Goal: Task Accomplishment & Management: Complete application form

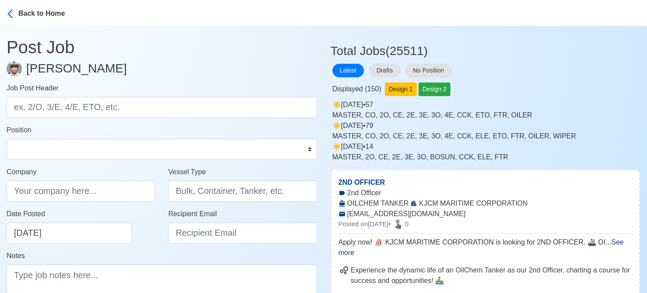
scroll to position [256, 0]
click at [377, 67] on button "Drafts" at bounding box center [384, 71] width 31 height 14
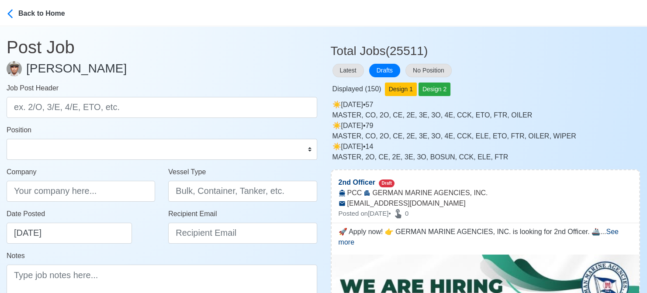
click at [529, 67] on div "Latest Drafts No Position" at bounding box center [486, 70] width 310 height 17
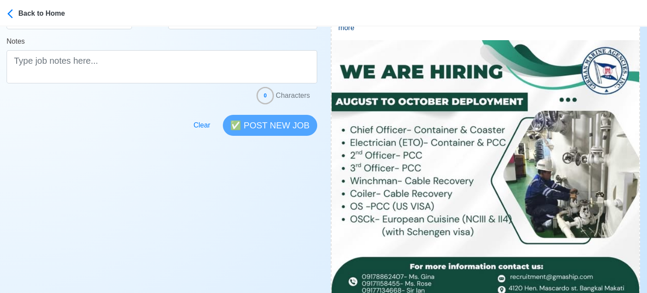
scroll to position [306, 0]
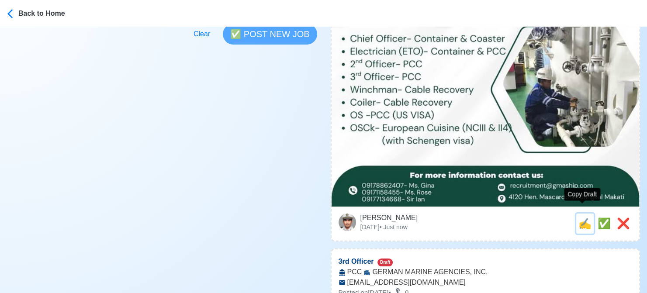
click at [584, 218] on span "✍️" at bounding box center [584, 224] width 13 height 12
type input "2nd Officer"
select select "2nd Officer"
type input "GERMAN MARINE AGENCIES, INC."
type input "PCC"
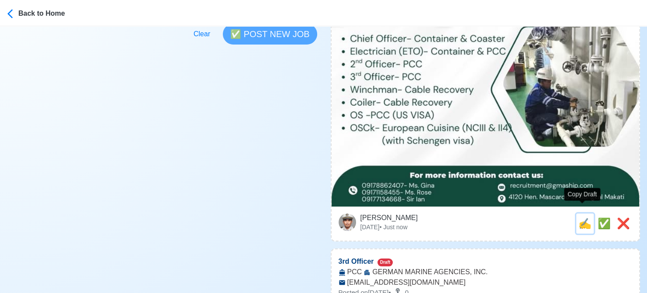
type input "recruitment@gmaship.com"
type textarea "🚀 Apply now! 👉 GERMAN MARINE AGENCIES, INC. is looking for 2nd Officer. 🚢 PCC 📆…"
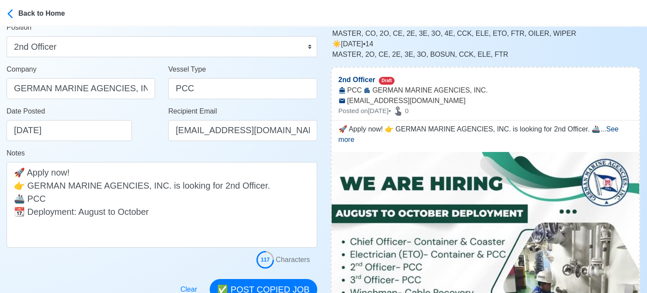
scroll to position [175, 0]
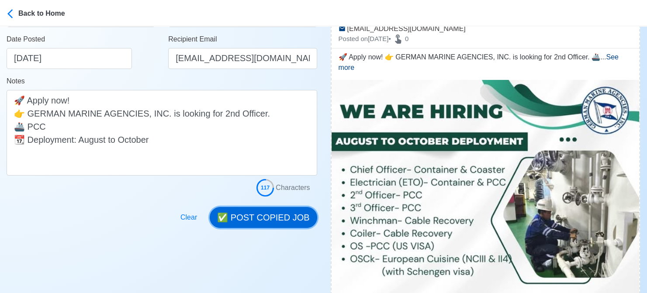
click at [287, 217] on button "✅ POST COPIED JOB" at bounding box center [263, 217] width 107 height 21
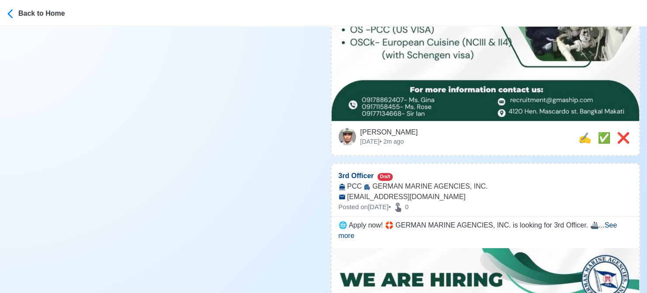
scroll to position [393, 0]
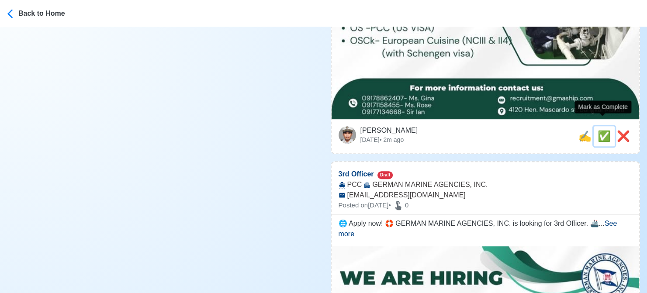
click at [599, 130] on span "✅" at bounding box center [604, 136] width 13 height 12
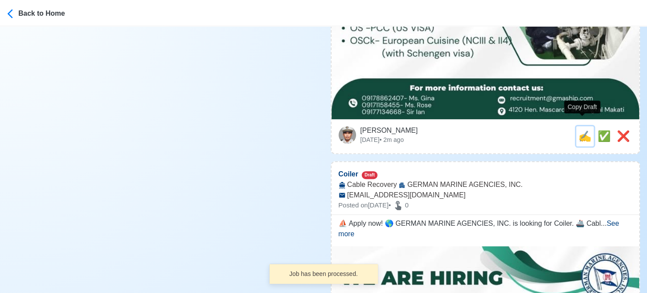
click at [578, 130] on span "✍️" at bounding box center [584, 136] width 13 height 12
type input "3rd Officer"
select select "3rd Officer"
type input "GERMAN MARINE AGENCIES, INC."
type input "PCC"
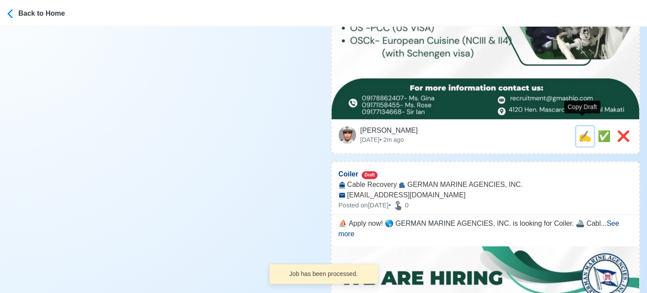
type input "recruitment@gmaship.com"
type textarea "🌐 Apply now! 🛟 GERMAN MARINE AGENCIES, INC. is looking for 3rd Officer. 🚢 PCC 📆…"
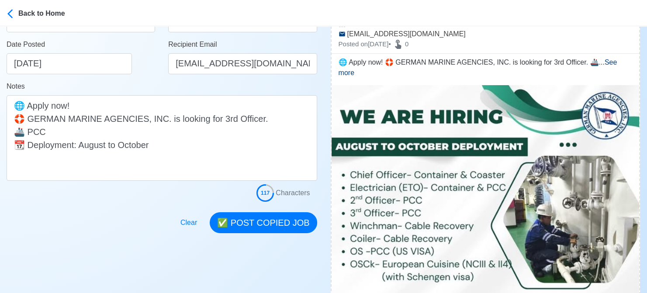
scroll to position [175, 0]
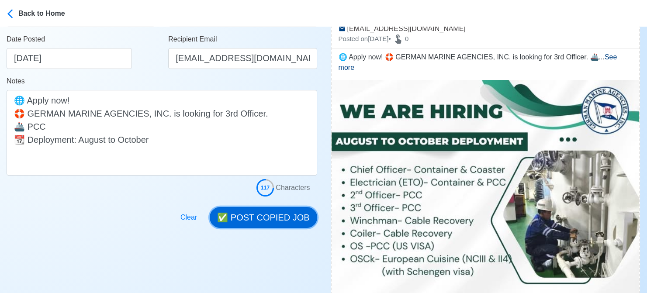
click at [266, 216] on button "✅ POST COPIED JOB" at bounding box center [263, 217] width 107 height 21
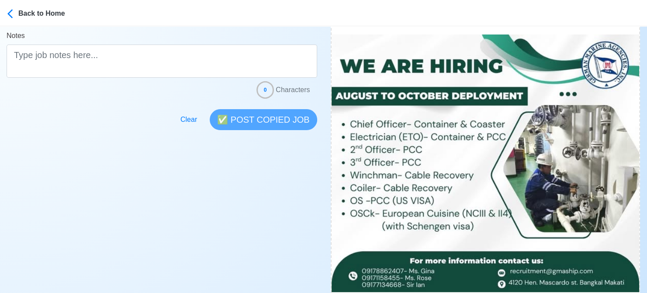
scroll to position [306, 0]
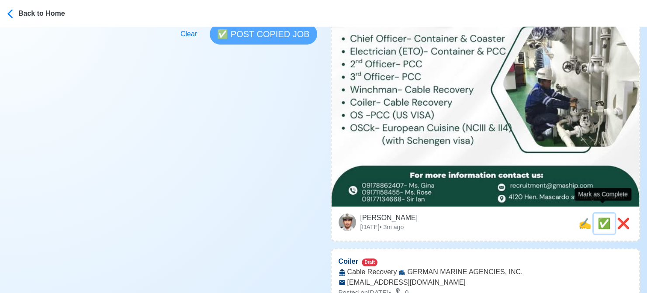
click at [603, 218] on span "✅" at bounding box center [604, 224] width 13 height 12
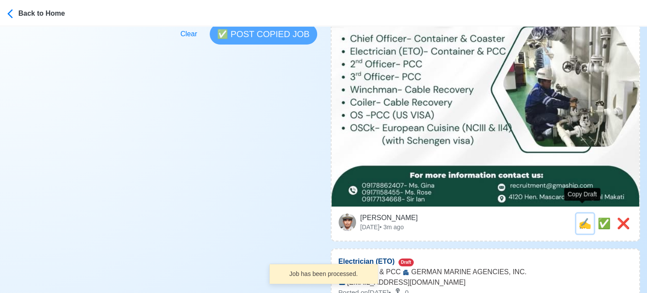
click at [585, 218] on span "✍️" at bounding box center [584, 224] width 13 height 12
type input "Coiler"
select select
type input "GERMAN MARINE AGENCIES, INC."
type input "Cable Recovery"
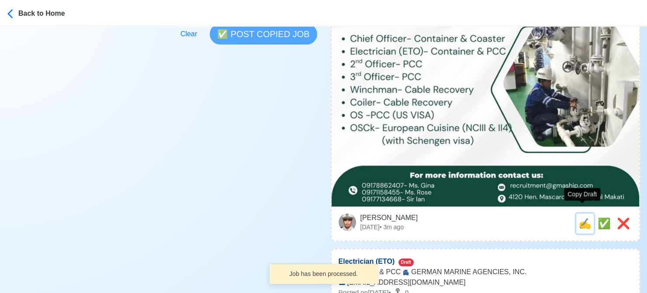
type input "recruitment@gmaship.com"
type textarea "⛵ Apply now! 🌎 GERMAN MARINE AGENCIES, INC. is looking for Coiler. 🚢 Cable Reco…"
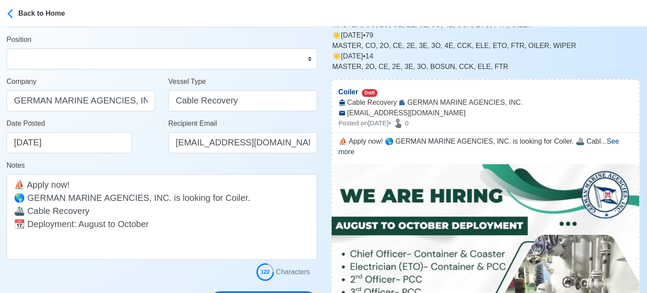
scroll to position [44, 0]
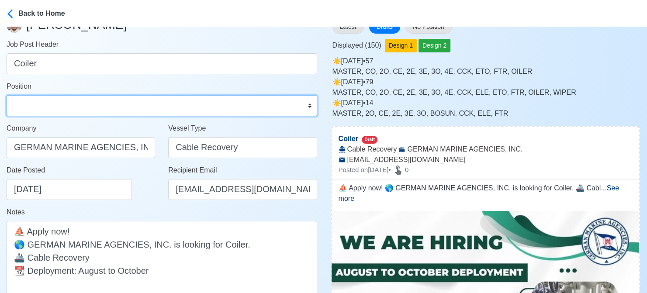
click at [112, 99] on select "Master Chief Officer 2nd Officer 3rd Officer Junior Officer Chief Engineer 2nd …" at bounding box center [162, 105] width 311 height 21
select select "Others"
click at [7, 95] on select "Master Chief Officer 2nd Officer 3rd Officer Junior Officer Chief Engineer 2nd …" at bounding box center [162, 105] width 311 height 21
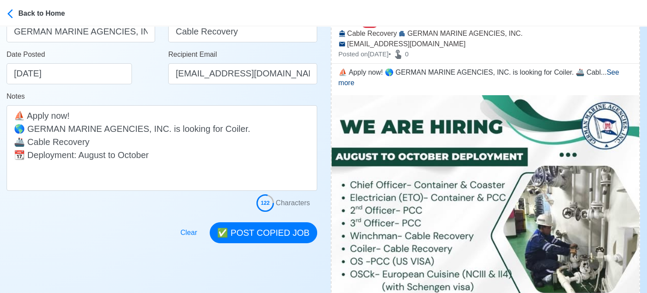
scroll to position [175, 0]
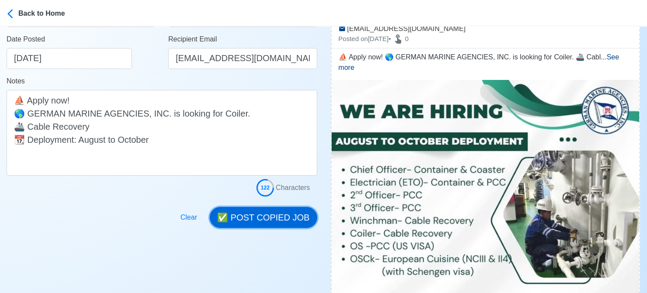
click at [259, 218] on button "✅ POST COPIED JOB" at bounding box center [263, 217] width 107 height 21
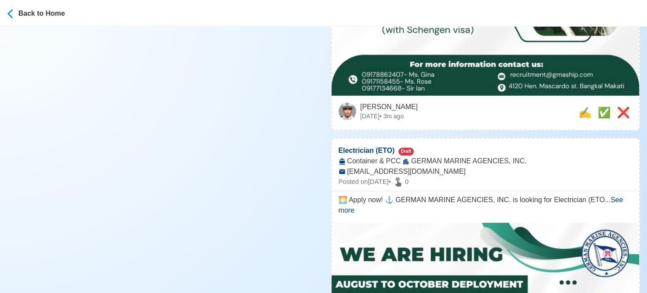
scroll to position [437, 0]
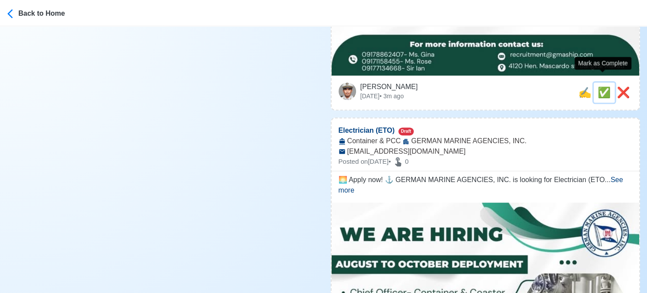
click at [603, 86] on span "✅" at bounding box center [604, 92] width 13 height 12
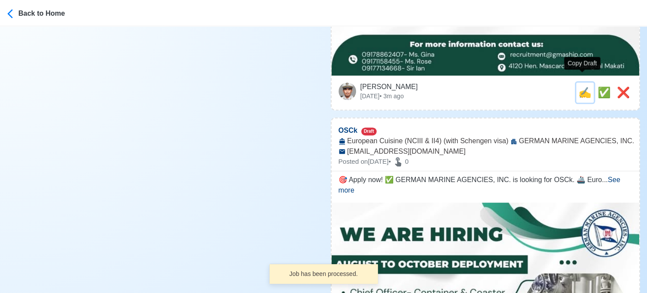
drag, startPoint x: 582, startPoint y: 81, endPoint x: 518, endPoint y: 83, distance: 63.8
click at [581, 86] on span "✍️" at bounding box center [584, 92] width 13 height 12
type input "Electrician (ETO)"
select select
type input "GERMAN MARINE AGENCIES, INC."
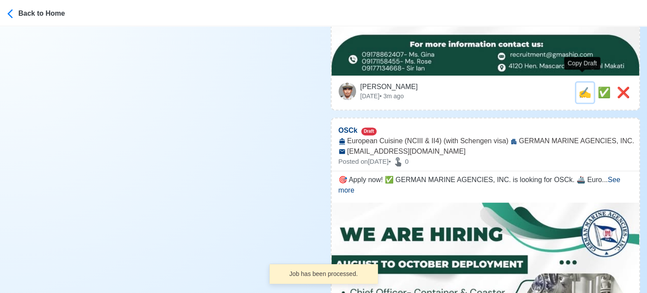
type input "Container & PCC"
type input "recruitment@gmaship.com"
type textarea "🌅 Apply now! ⚓ GERMAN MARINE AGENCIES, INC. is looking for Electrician (ETO). 🚢…"
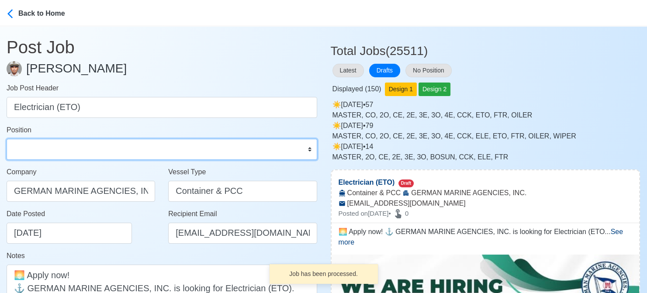
click at [62, 149] on select "Master Chief Officer 2nd Officer 3rd Officer Junior Officer Chief Engineer 2nd …" at bounding box center [162, 149] width 311 height 21
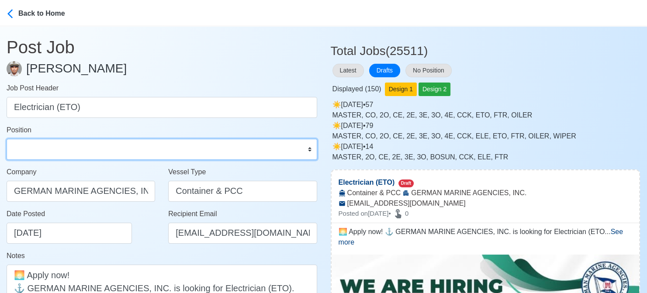
select select "ETO/ETR"
click at [7, 139] on select "Master Chief Officer 2nd Officer 3rd Officer Junior Officer Chief Engineer 2nd …" at bounding box center [162, 149] width 311 height 21
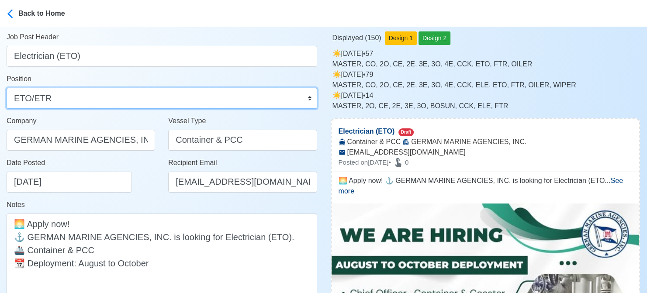
scroll to position [131, 0]
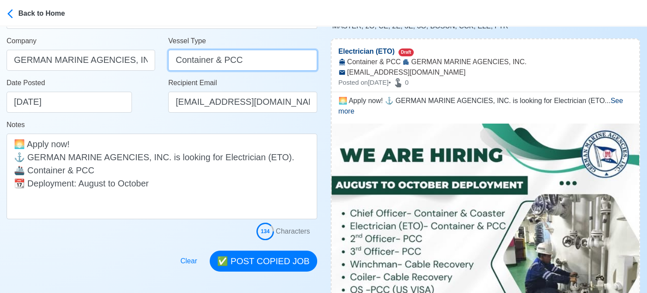
drag, startPoint x: 266, startPoint y: 66, endPoint x: 280, endPoint y: 69, distance: 14.3
click at [280, 69] on input "Container & PCC" at bounding box center [242, 60] width 149 height 21
type input "Container"
click at [148, 108] on div "Date Posted 08/14/2025" at bounding box center [83, 95] width 153 height 35
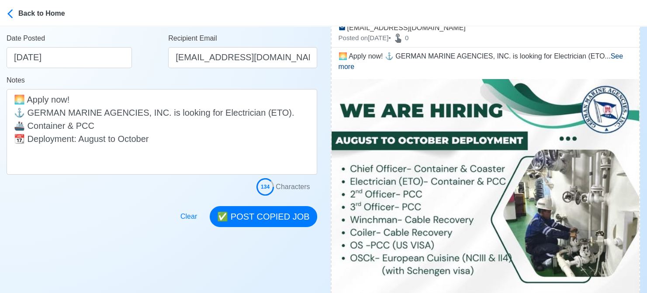
scroll to position [262, 0]
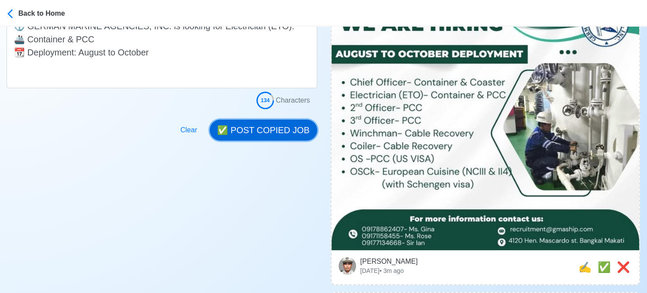
click at [263, 127] on button "✅ POST COPIED JOB" at bounding box center [263, 130] width 107 height 21
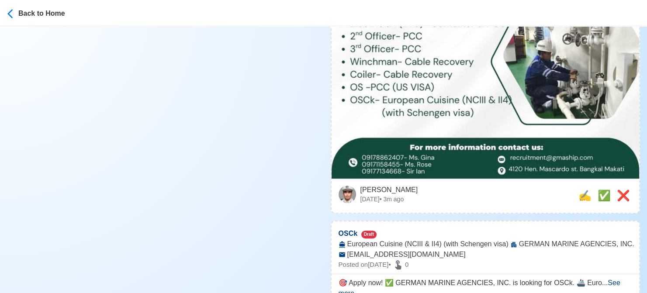
scroll to position [349, 0]
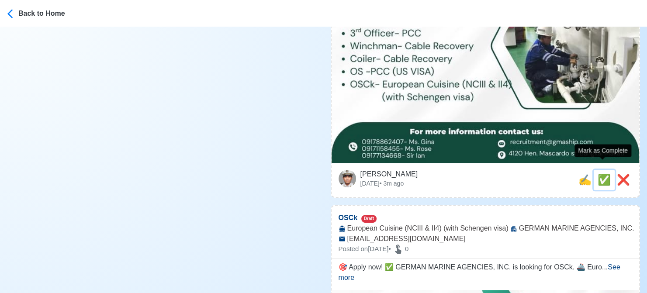
click at [598, 174] on span "✅" at bounding box center [604, 180] width 13 height 12
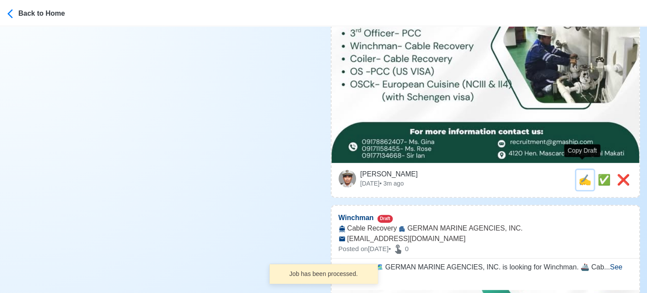
click at [578, 174] on span "✍️" at bounding box center [584, 180] width 13 height 12
type input "OSCk"
select select
type input "GERMAN MARINE AGENCIES, INC."
type input "European Cuisine (NCIII & II4) (with Schengen visa)"
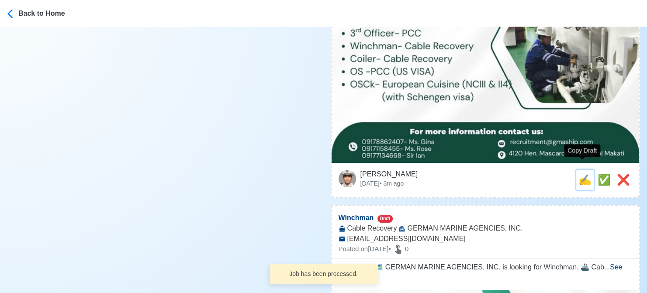
type input "recruitment@gmaship.com"
type textarea "🎯 Apply now! ✅ GERMAN MARINE AGENCIES, INC. is looking for OSCk. 🚢 European Cui…"
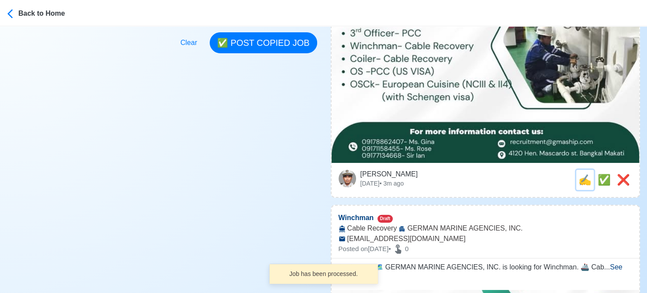
scroll to position [0, 0]
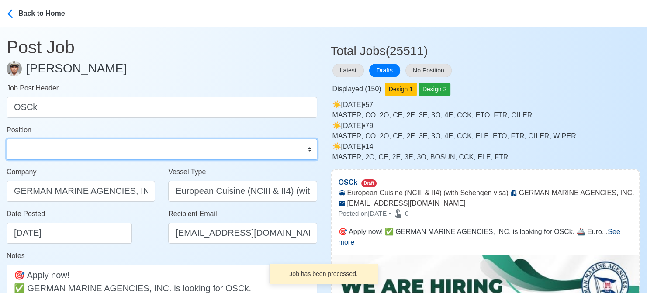
click at [70, 142] on select "Master Chief Officer 2nd Officer 3rd Officer Junior Officer Chief Engineer 2nd …" at bounding box center [162, 149] width 311 height 21
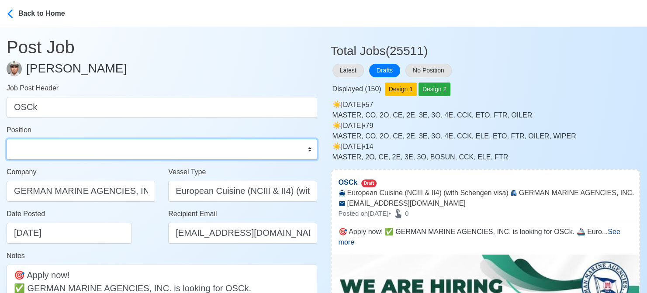
select select "Ordinary [PERSON_NAME]"
click at [7, 139] on select "Master Chief Officer 2nd Officer 3rd Officer Junior Officer Chief Engineer 2nd …" at bounding box center [162, 149] width 311 height 21
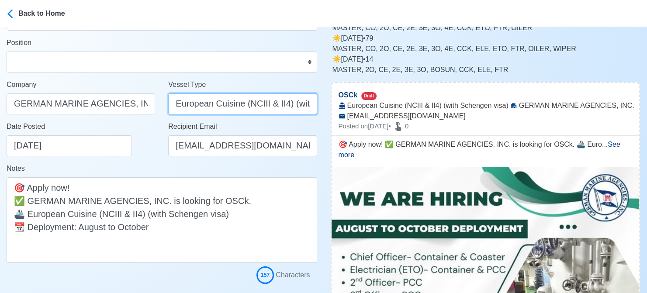
scroll to position [0, 62]
drag, startPoint x: 175, startPoint y: 106, endPoint x: 338, endPoint y: 111, distance: 163.0
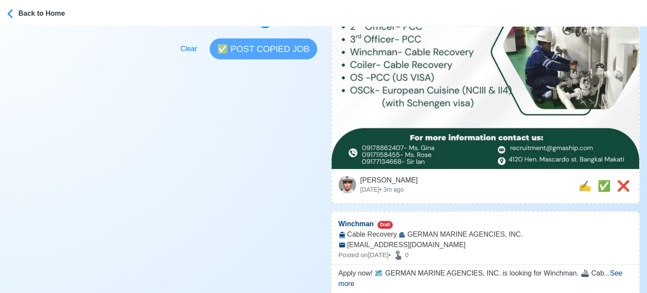
scroll to position [349, 0]
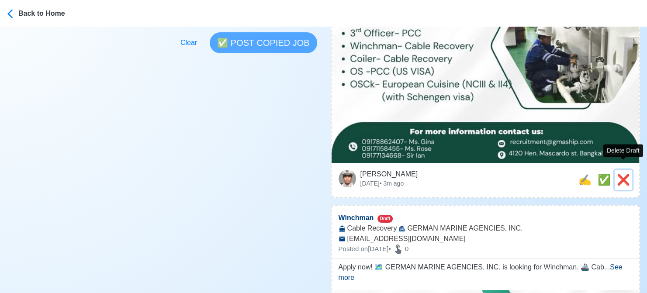
click at [625, 174] on span "❌" at bounding box center [623, 180] width 13 height 12
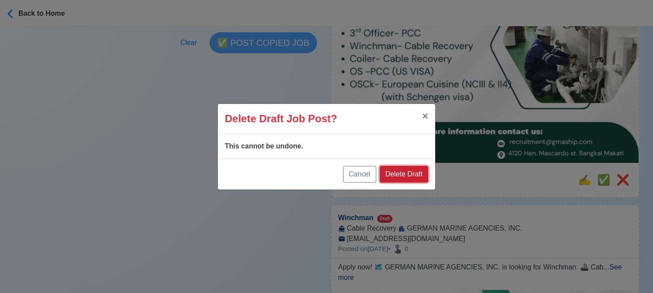
click at [401, 173] on button "Delete Draft" at bounding box center [404, 174] width 48 height 17
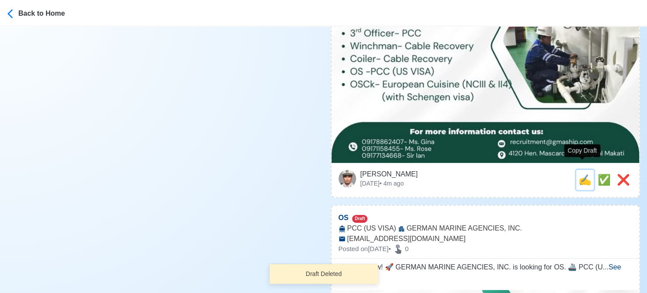
click at [582, 174] on span "✍️" at bounding box center [584, 180] width 13 height 12
type input "Winchman"
select select
type input "GERMAN MARINE AGENCIES, INC."
type input "Cable Recovery"
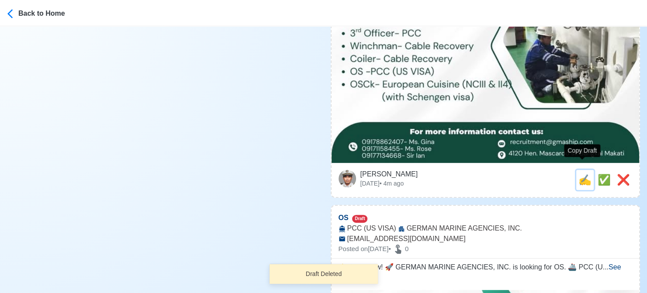
type input "recruitment@gmaship.com"
type textarea "Apply now! 🗺️ GERMAN MARINE AGENCIES, INC. is looking for Winchman. 🚢 Cable Rec…"
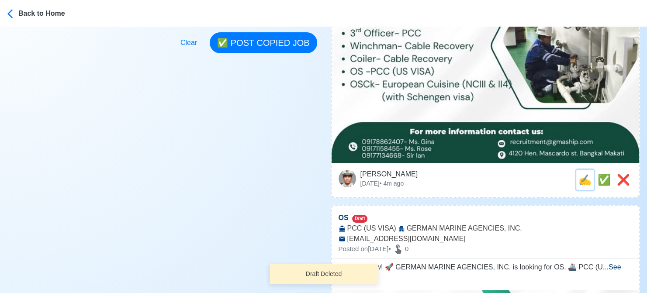
scroll to position [0, 0]
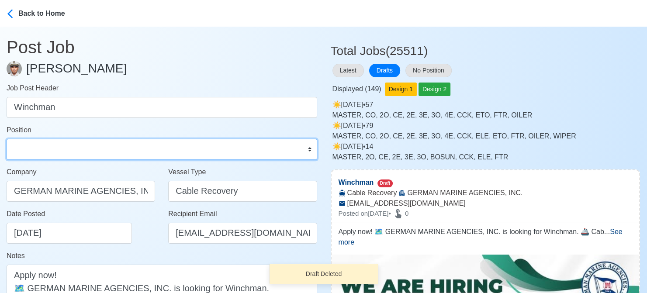
click at [51, 147] on select "Master Chief Officer 2nd Officer 3rd Officer Junior Officer Chief Engineer 2nd …" at bounding box center [162, 149] width 311 height 21
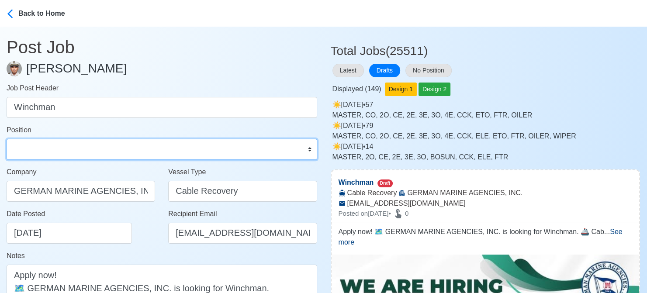
select select "Others"
click at [7, 139] on select "Master Chief Officer 2nd Officer 3rd Officer Junior Officer Chief Engineer 2nd …" at bounding box center [162, 149] width 311 height 21
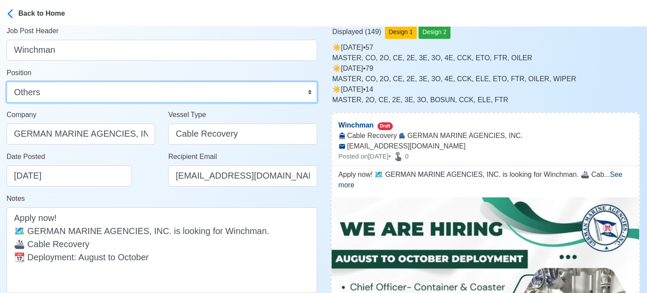
scroll to position [175, 0]
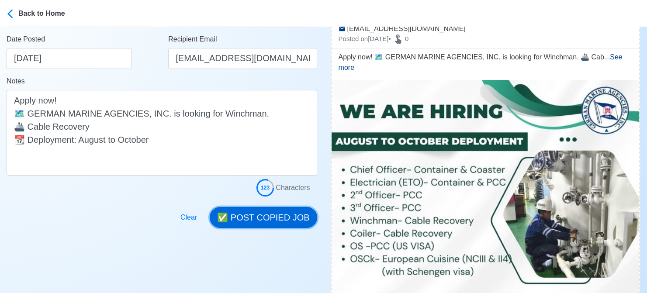
click at [286, 214] on button "✅ POST COPIED JOB" at bounding box center [263, 217] width 107 height 21
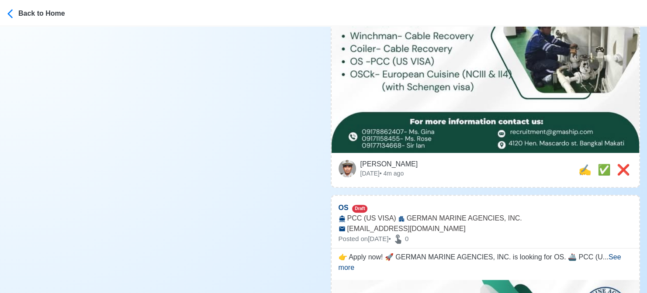
scroll to position [437, 0]
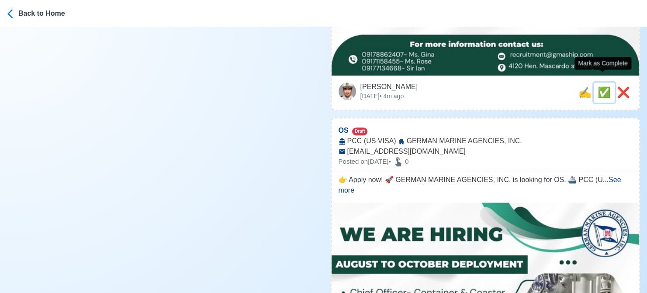
click at [602, 86] on span "✅" at bounding box center [604, 92] width 13 height 12
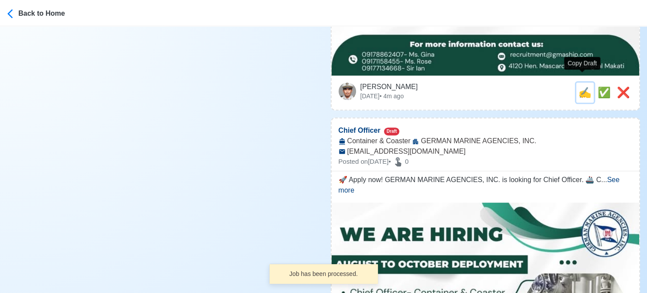
click at [582, 86] on span "✍️" at bounding box center [584, 92] width 13 height 12
type input "OS"
select select
type input "GERMAN MARINE AGENCIES, INC."
type input "PCC (US VISA)"
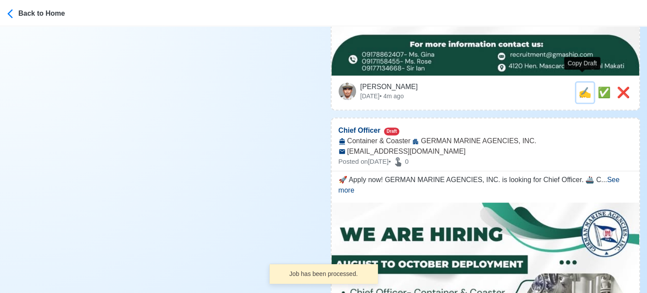
type input "recruitment@gmaship.com"
type textarea "👉 Apply now! 🚀 GERMAN MARINE AGENCIES, INC. is looking for OS. 🚢 PCC (US VISA) …"
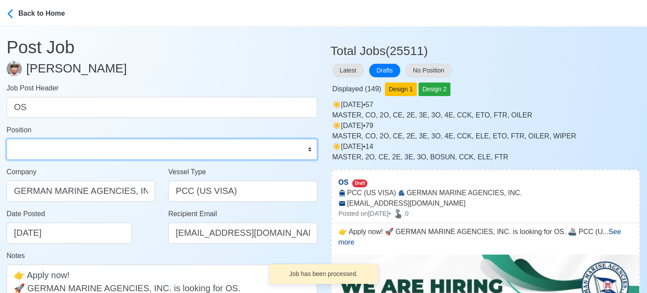
click at [61, 150] on select "Master Chief Officer 2nd Officer 3rd Officer Junior Officer Chief Engineer 2nd …" at bounding box center [162, 149] width 311 height 21
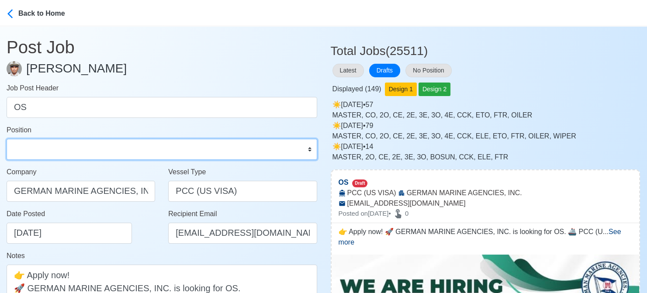
select select "Ordinary [PERSON_NAME]"
click at [7, 139] on select "Master Chief Officer 2nd Officer 3rd Officer Junior Officer Chief Engineer 2nd …" at bounding box center [162, 149] width 311 height 21
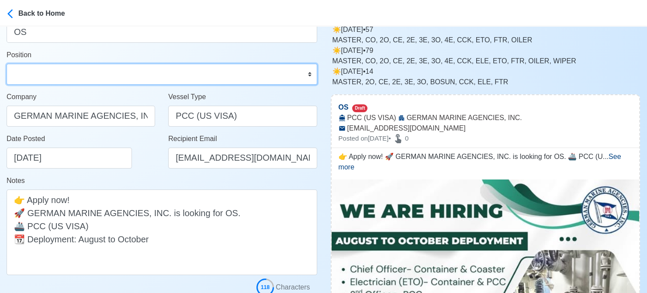
scroll to position [131, 0]
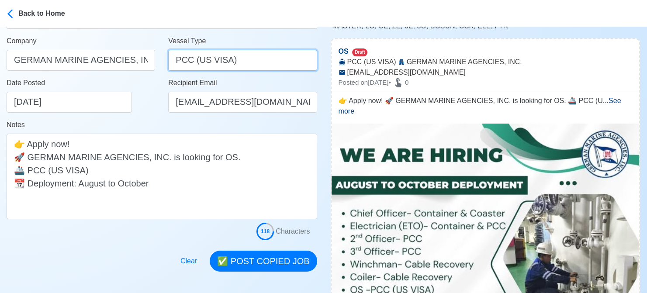
drag, startPoint x: 194, startPoint y: 58, endPoint x: 262, endPoint y: 69, distance: 68.9
click at [262, 69] on input "PCC (US VISA)" at bounding box center [242, 60] width 149 height 21
type input "PCC"
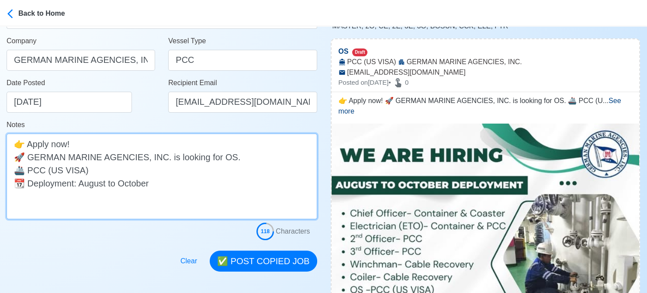
click at [213, 166] on textarea "👉 Apply now! 🚀 GERMAN MARINE AGENCIES, INC. is looking for OS. 🚢 PCC (US VISA) …" at bounding box center [162, 177] width 311 height 86
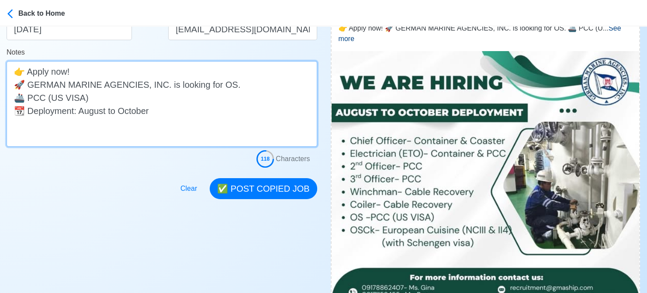
scroll to position [218, 0]
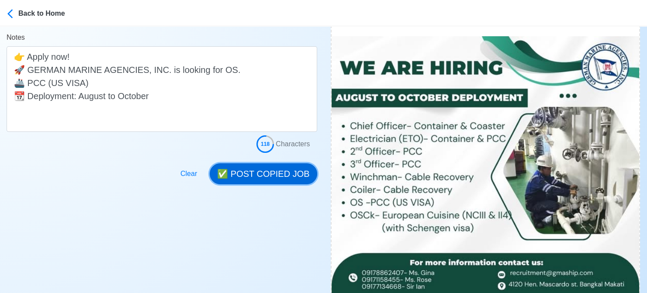
click at [281, 173] on button "✅ POST COPIED JOB" at bounding box center [263, 173] width 107 height 21
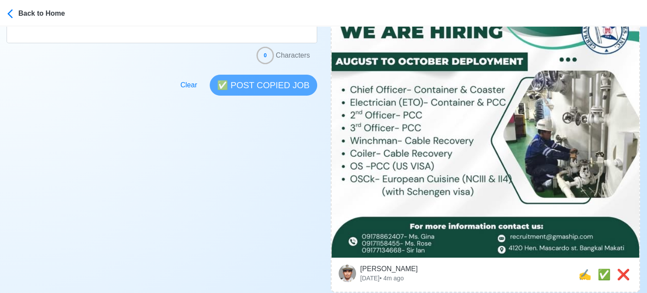
scroll to position [349, 0]
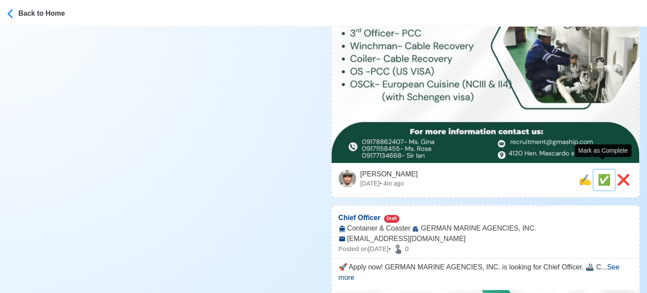
click at [601, 174] on span "✅" at bounding box center [604, 180] width 13 height 12
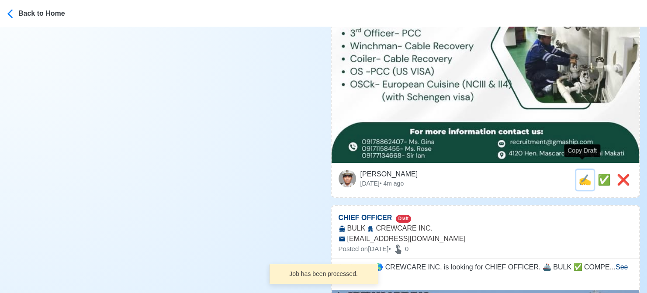
click at [578, 174] on span "✍️" at bounding box center [584, 180] width 13 height 12
type input "Chief Officer"
select select "Chief Officer"
type input "GERMAN MARINE AGENCIES, INC."
type input "Container & Coaster"
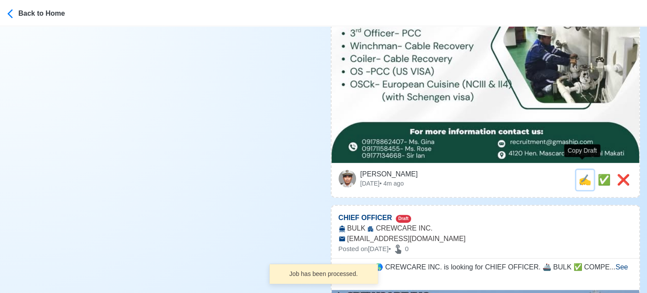
type input "recruitment@gmaship.com"
type textarea "🚀 Apply now! GERMAN MARINE AGENCIES, INC. is looking for Chief Officer. 🚢 Conta…"
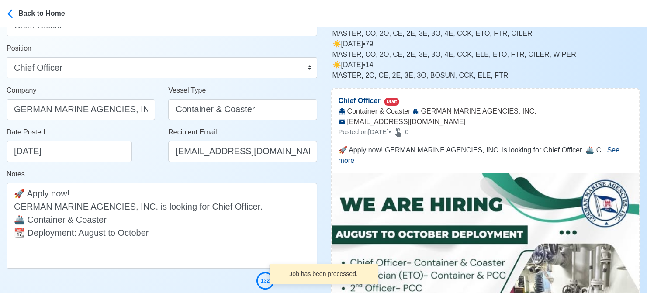
scroll to position [87, 0]
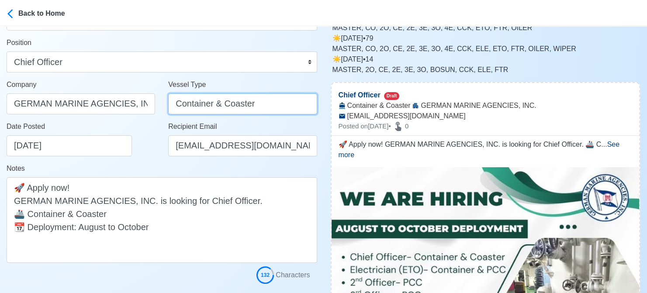
drag, startPoint x: 217, startPoint y: 104, endPoint x: 256, endPoint y: 108, distance: 39.5
click at [256, 108] on input "Container & Coaster" at bounding box center [242, 103] width 149 height 21
type input "Container"
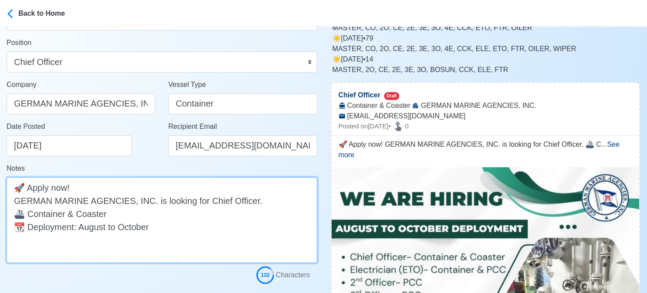
click at [231, 219] on textarea "🚀 Apply now! GERMAN MARINE AGENCIES, INC. is looking for Chief Officer. 🚢 Conta…" at bounding box center [162, 220] width 311 height 86
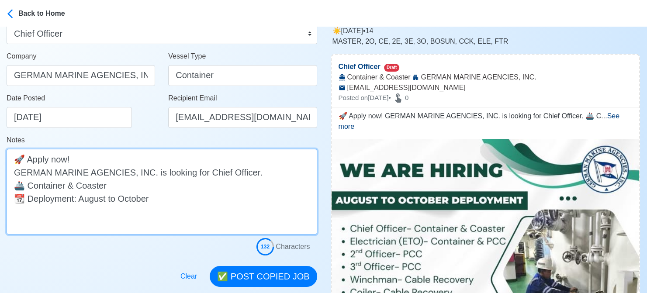
scroll to position [131, 0]
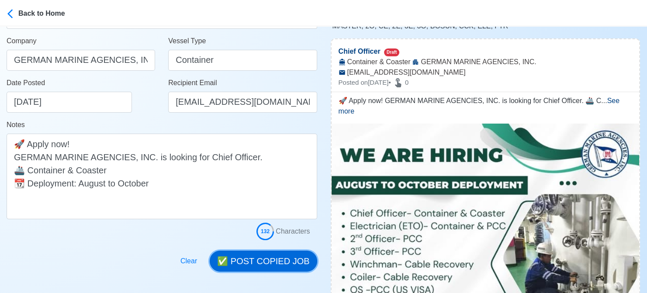
click at [260, 259] on button "✅ POST COPIED JOB" at bounding box center [263, 261] width 107 height 21
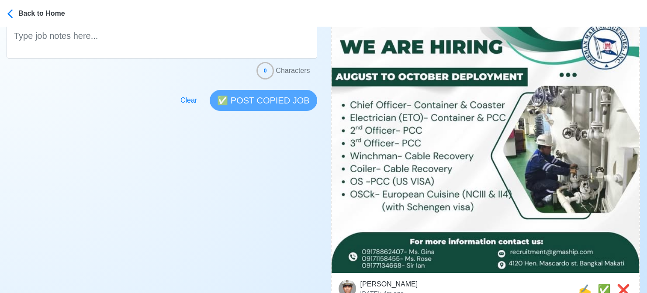
scroll to position [262, 0]
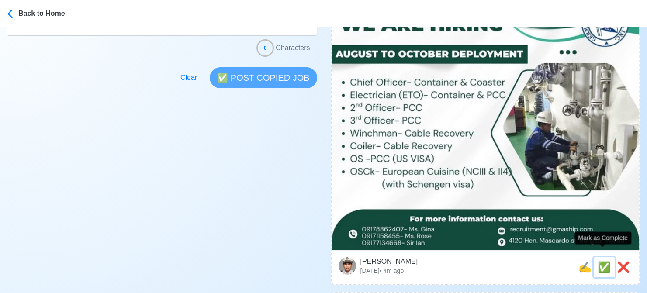
click at [603, 261] on span "✅" at bounding box center [604, 267] width 13 height 12
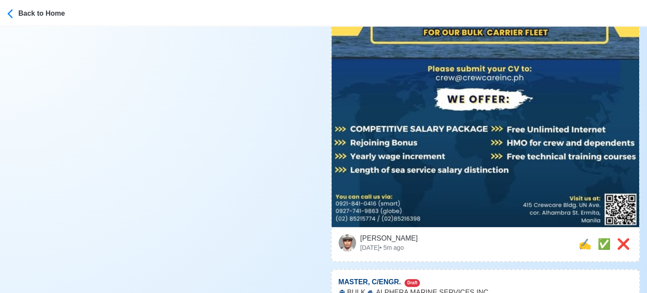
scroll to position [349, 0]
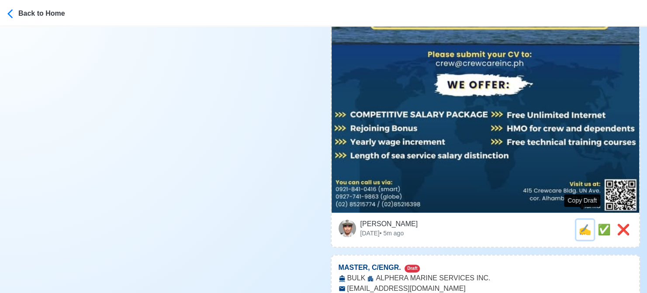
click at [578, 224] on span "✍️" at bounding box center [584, 230] width 13 height 12
type input "CHIEF OFFICER"
select select
type input "CREWCARE INC."
type input "BULK"
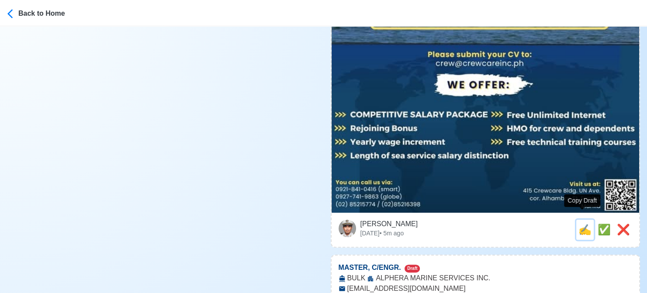
type input "[EMAIL_ADDRESS][DOMAIN_NAME]"
type textarea "Apply now! 🌎 CREWCARE INC. is looking for CHIEF OFFICER. 🚢 BULK ✅ COMPETITIVE S…"
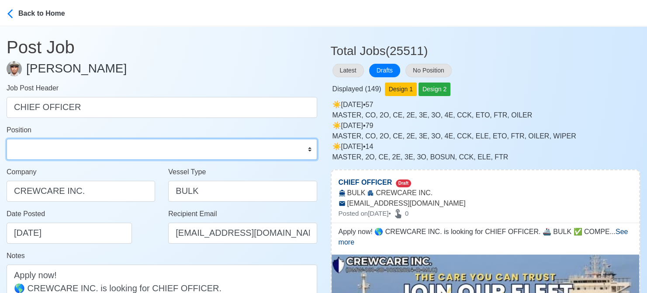
click at [82, 147] on select "Master Chief Officer 2nd Officer 3rd Officer Junior Officer Chief Engineer 2nd …" at bounding box center [162, 149] width 311 height 21
select select "Chief Officer"
click at [7, 139] on select "Master Chief Officer 2nd Officer 3rd Officer Junior Officer Chief Engineer 2nd …" at bounding box center [162, 149] width 311 height 21
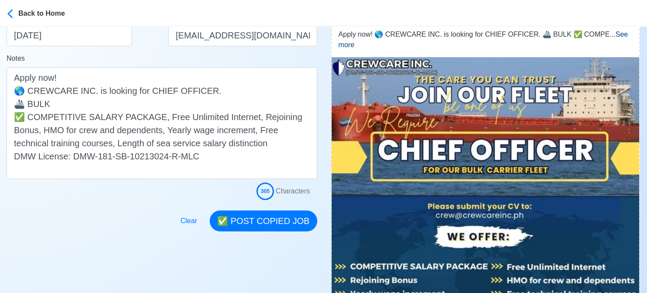
scroll to position [218, 0]
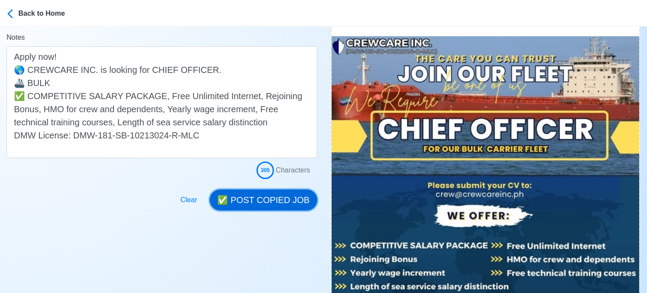
click at [267, 205] on button "✅ POST COPIED JOB" at bounding box center [263, 200] width 107 height 21
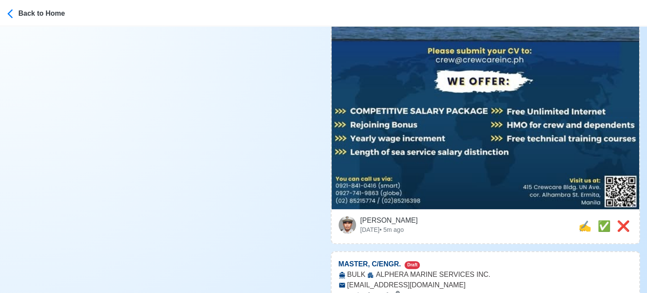
scroll to position [393, 0]
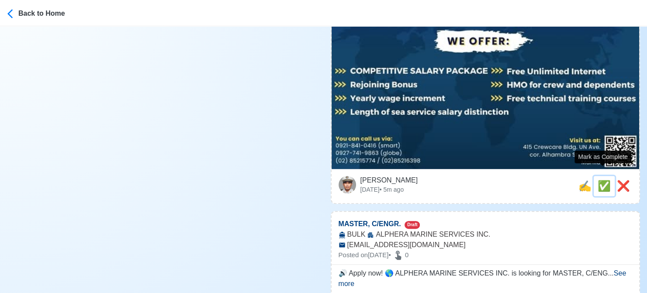
click at [598, 180] on span "✅" at bounding box center [604, 186] width 13 height 12
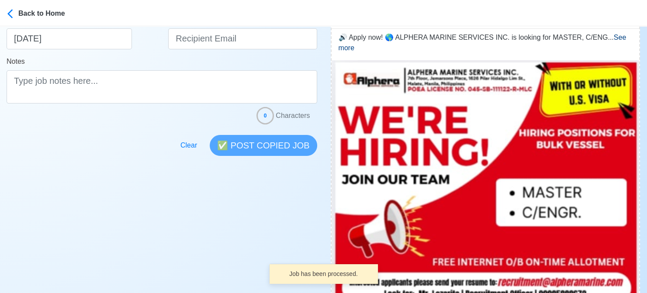
scroll to position [175, 0]
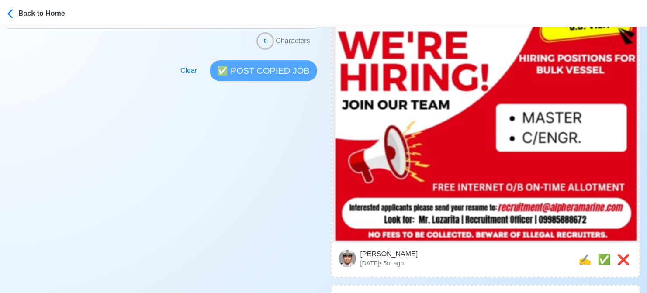
scroll to position [306, 0]
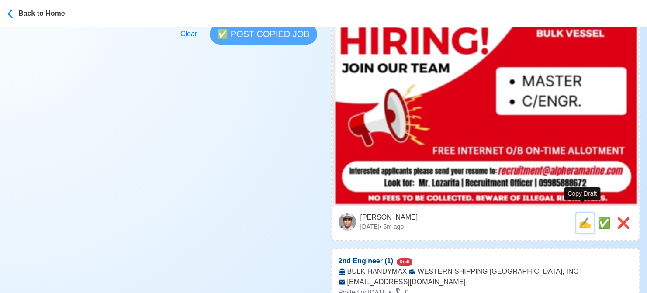
click at [580, 217] on span "✍️" at bounding box center [584, 223] width 13 height 12
type input "MASTER, C/ENGR."
select select
type input "ALPHERA MARINE SERVICES INC."
type input "BULK"
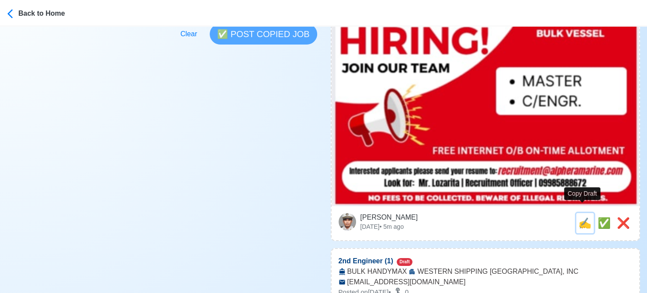
type input "recruitment@alpheramarine.com"
type textarea "🔊 Apply now! 🌎 ALPHERA MARINE SERVICES INC. is looking for MASTER, C/ENGR.. 🚢 B…"
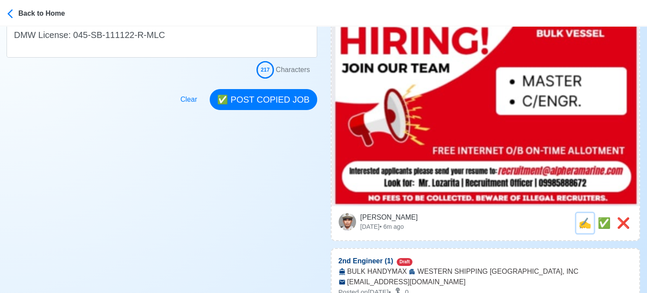
scroll to position [0, 0]
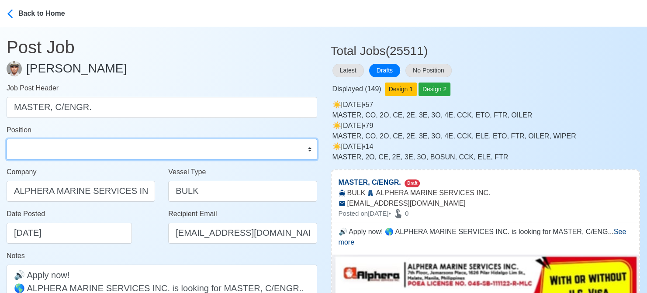
click at [44, 149] on select "Master Chief Officer 2nd Officer 3rd Officer Junior Officer Chief Engineer 2nd …" at bounding box center [162, 149] width 311 height 21
select select "Master"
click at [7, 139] on select "Master Chief Officer 2nd Officer 3rd Officer Junior Officer Chief Engineer 2nd …" at bounding box center [162, 149] width 311 height 21
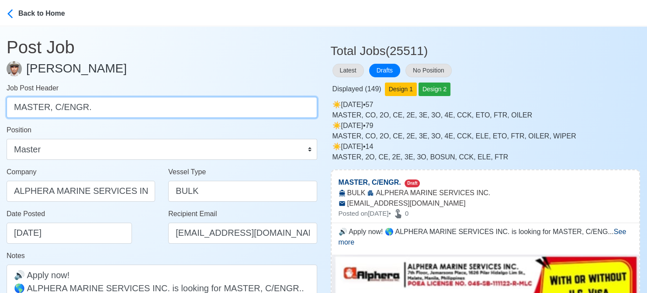
drag, startPoint x: 51, startPoint y: 107, endPoint x: 79, endPoint y: 108, distance: 28.4
click at [79, 108] on input "MASTER, C/ENGR." at bounding box center [162, 107] width 311 height 21
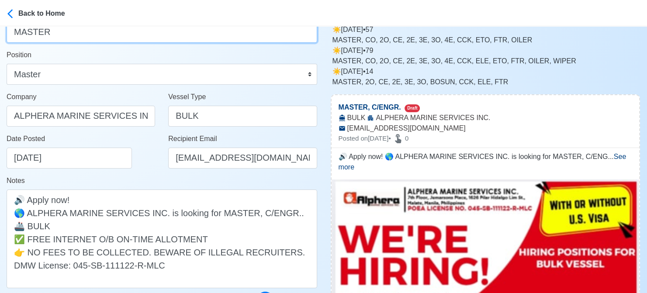
scroll to position [87, 0]
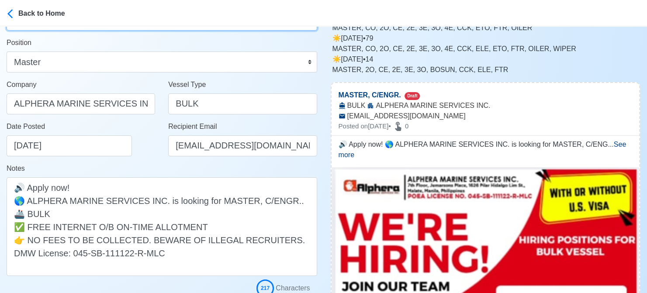
type input "MASTER"
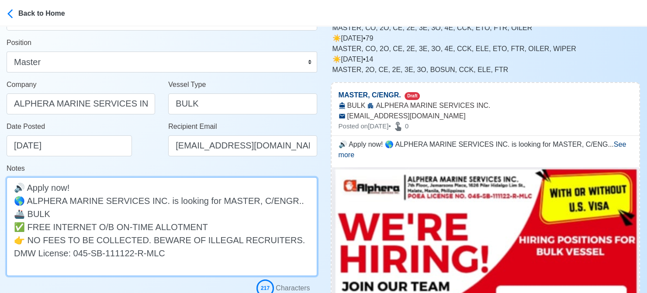
drag, startPoint x: 248, startPoint y: 199, endPoint x: 280, endPoint y: 200, distance: 31.5
click at [280, 200] on textarea "🔊 Apply now! 🌎 ALPHERA MARINE SERVICES INC. is looking for MASTER, C/ENGR.. 🚢 B…" at bounding box center [162, 226] width 311 height 99
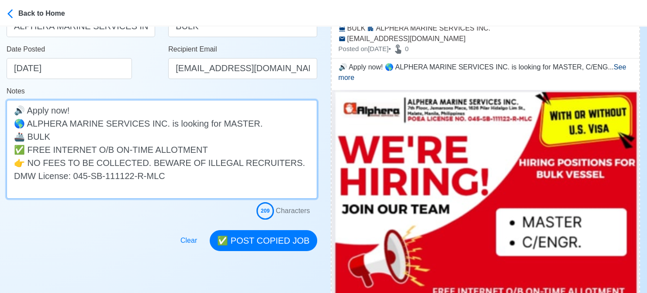
scroll to position [175, 0]
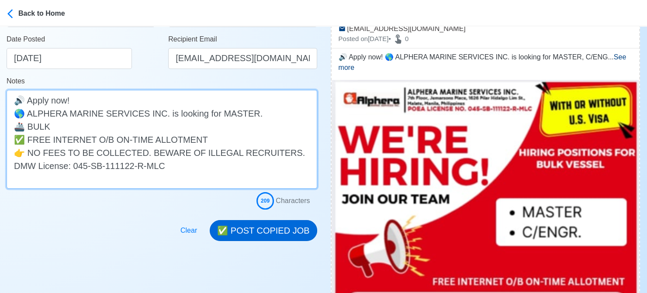
type textarea "🔊 Apply now! 🌎 ALPHERA MARINE SERVICES INC. is looking for MASTER. 🚢 BULK ✅ FRE…"
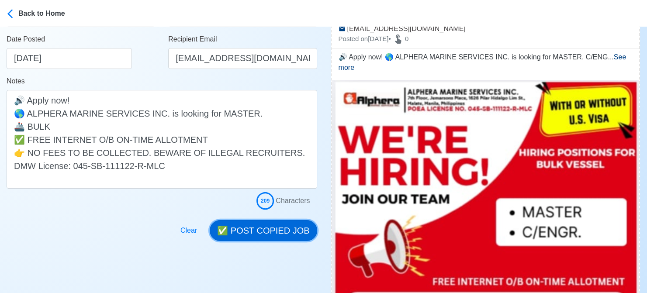
click at [269, 229] on button "✅ POST COPIED JOB" at bounding box center [263, 230] width 107 height 21
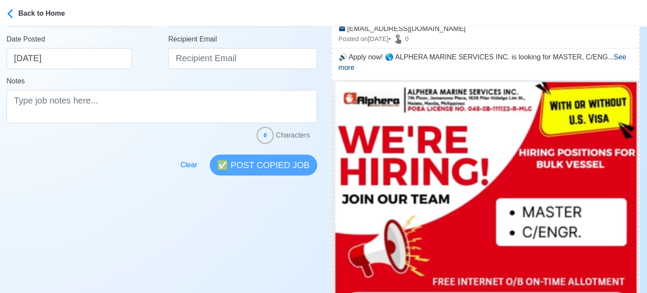
scroll to position [0, 0]
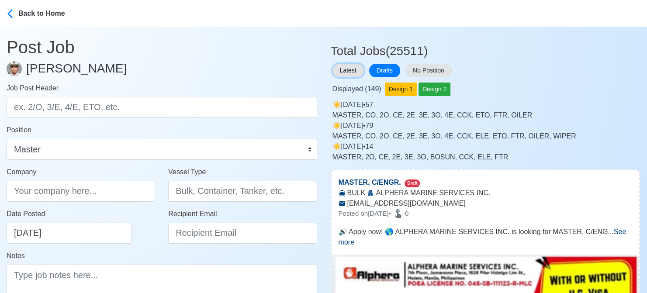
click at [348, 66] on button "Latest" at bounding box center [347, 71] width 31 height 14
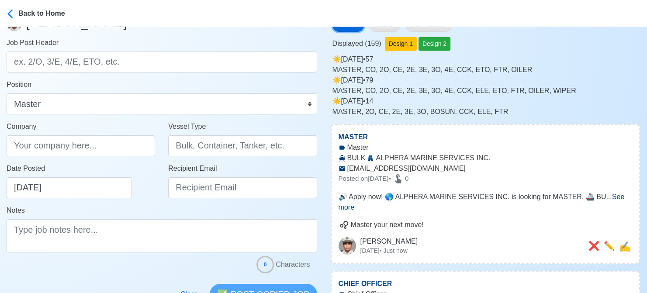
scroll to position [131, 0]
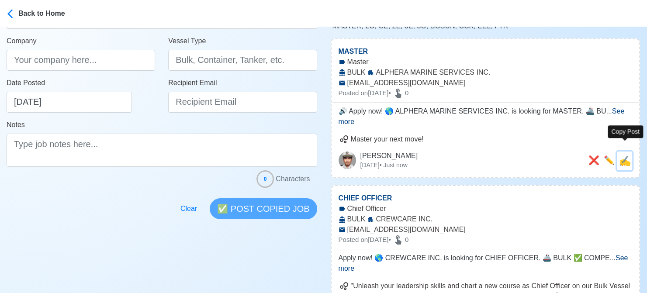
click at [621, 156] on span "✍️" at bounding box center [625, 161] width 12 height 11
type input "MASTER"
type input "ALPHERA MARINE SERVICES INC."
type input "BULK"
type input "recruitment@alpheramarine.com"
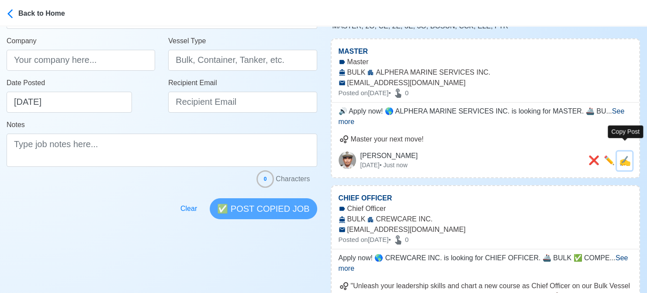
type textarea "🔊 Apply now! 🌎 ALPHERA MARINE SERVICES INC. is looking for MASTER. 🚢 BULK ✅ FRE…"
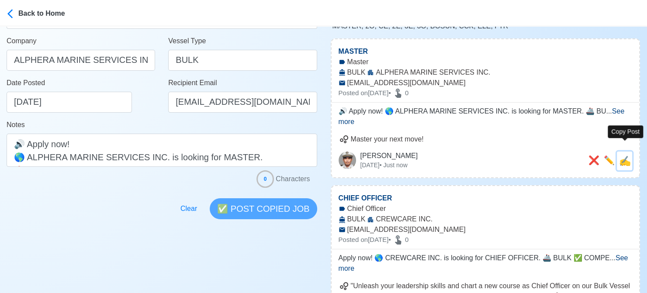
scroll to position [0, 0]
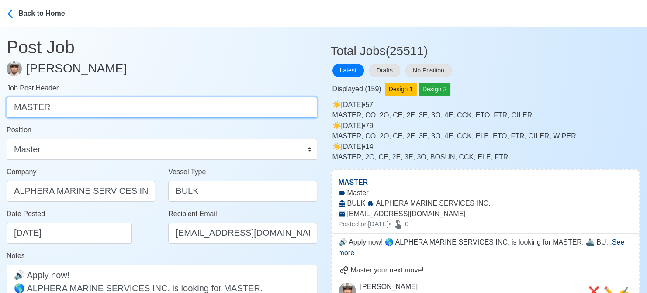
drag, startPoint x: 49, startPoint y: 111, endPoint x: -9, endPoint y: 110, distance: 58.1
click at [0, 110] on html "Back to Home Post Job Jeyner Gil Job Post Header MASTER Position Master Chief O…" at bounding box center [323, 146] width 647 height 293
paste input "C/ENG"
type input "C/ENGR"
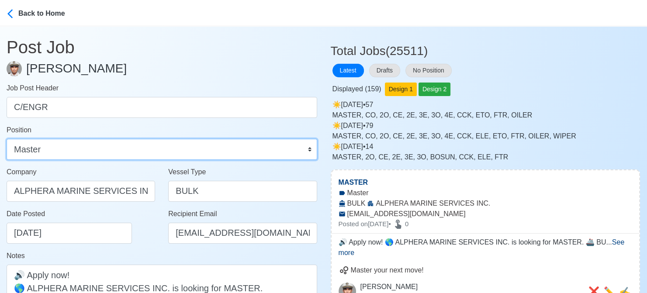
click at [57, 154] on select "Master Chief Officer 2nd Officer 3rd Officer Junior Officer Chief Engineer 2nd …" at bounding box center [162, 149] width 311 height 21
select select "Chief Engineer"
click at [7, 139] on select "Master Chief Officer 2nd Officer 3rd Officer Junior Officer Chief Engineer 2nd …" at bounding box center [162, 149] width 311 height 21
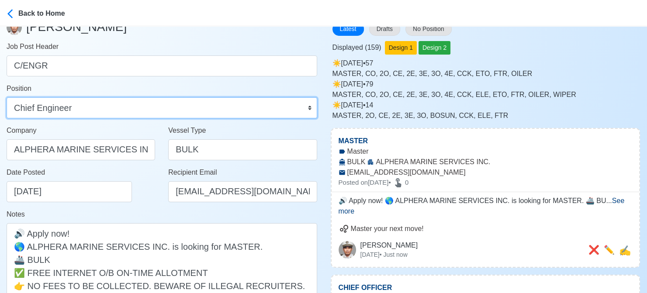
scroll to position [44, 0]
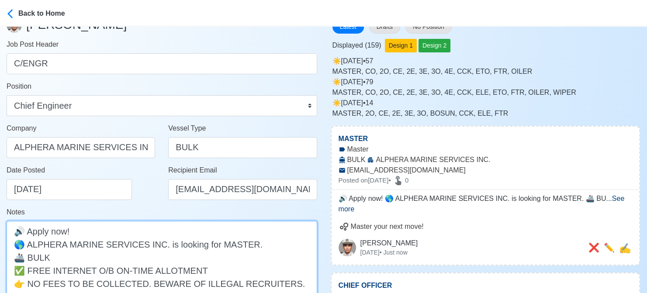
click at [222, 245] on textarea "🔊 Apply now! 🌎 ALPHERA MARINE SERVICES INC. is looking for MASTER. 🚢 BULK ✅ FRE…" at bounding box center [162, 270] width 311 height 99
paste textarea "C/ENG"
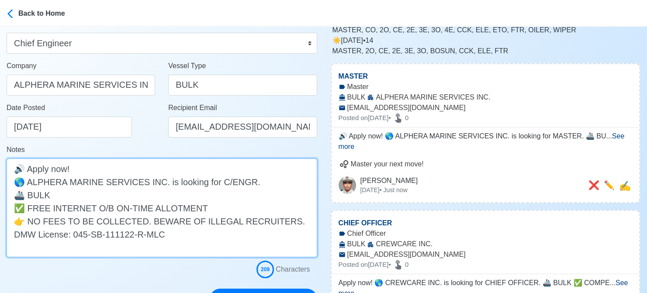
scroll to position [218, 0]
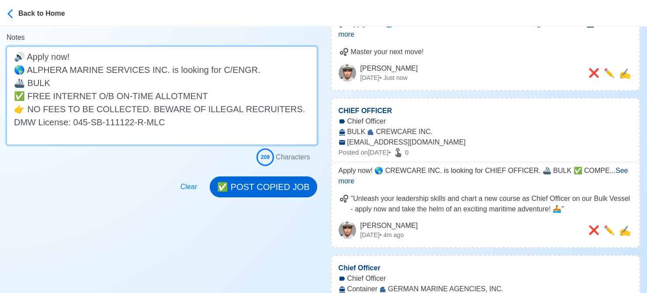
type textarea "🔊 Apply now! 🌎 ALPHERA MARINE SERVICES INC. is looking for C/ENGR. 🚢 BULK ✅ FRE…"
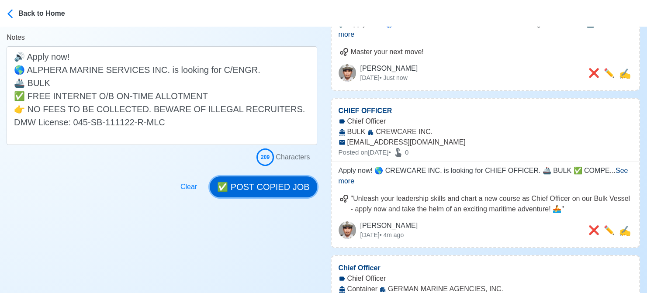
click at [271, 183] on button "✅ POST COPIED JOB" at bounding box center [263, 186] width 107 height 21
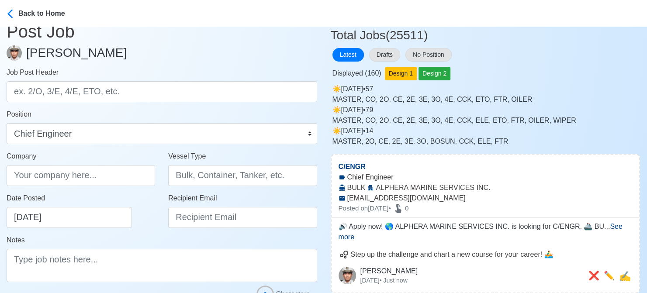
scroll to position [0, 0]
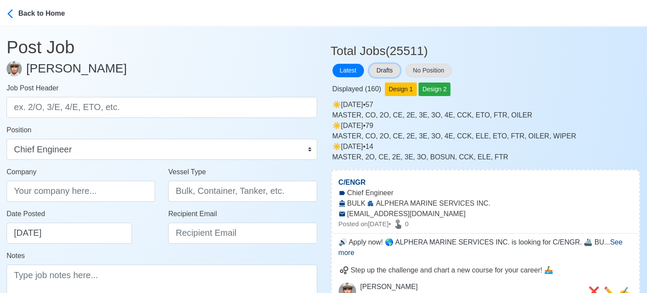
click at [391, 71] on button "Drafts" at bounding box center [384, 71] width 31 height 14
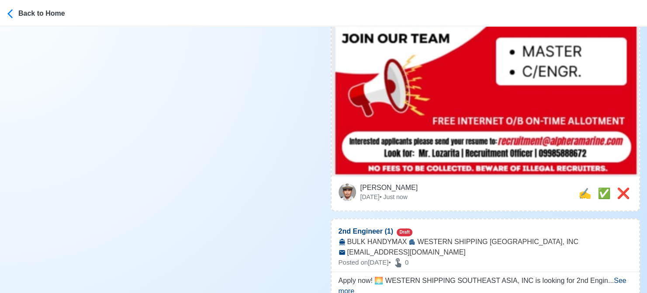
scroll to position [349, 0]
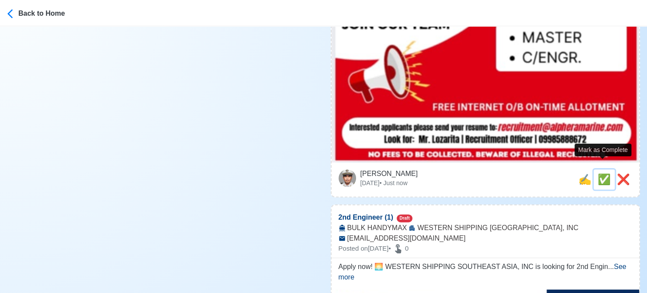
click at [598, 173] on span "✅" at bounding box center [604, 179] width 13 height 12
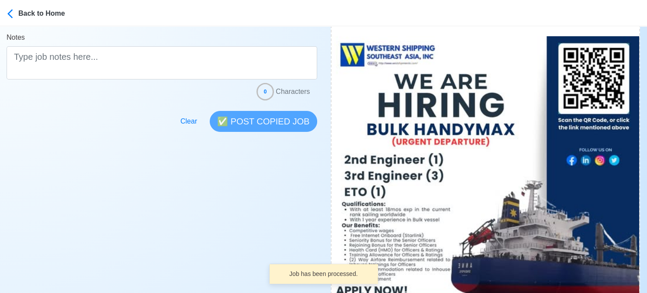
scroll to position [393, 0]
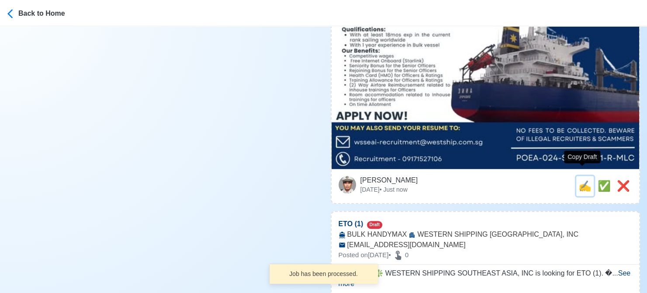
click at [581, 180] on span "✍️" at bounding box center [584, 186] width 13 height 12
type input "2nd Engineer (1)"
select select
type input "WESTERN SHIPPING [GEOGRAPHIC_DATA], INC"
type input "BULK HANDYMAX"
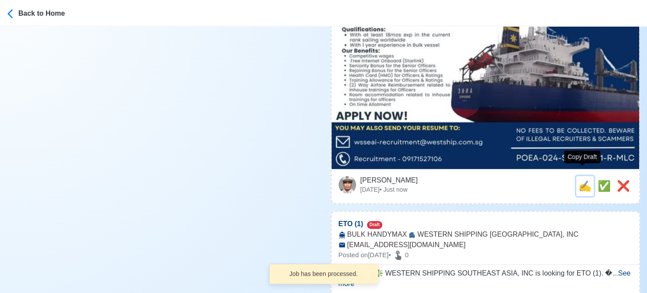
type input "[EMAIL_ADDRESS][DOMAIN_NAME]"
type textarea "Apply now! 🌅 WESTERN SHIPPING SOUTHEAST ASIA, INC is looking for 2nd Engineer (…"
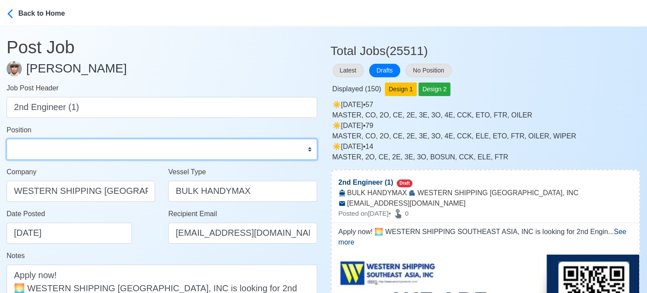
click at [76, 149] on select "Master Chief Officer 2nd Officer 3rd Officer Junior Officer Chief Engineer 2nd …" at bounding box center [162, 149] width 311 height 21
select select "2nd Engineer"
click at [7, 139] on select "Master Chief Officer 2nd Officer 3rd Officer Junior Officer Chief Engineer 2nd …" at bounding box center [162, 149] width 311 height 21
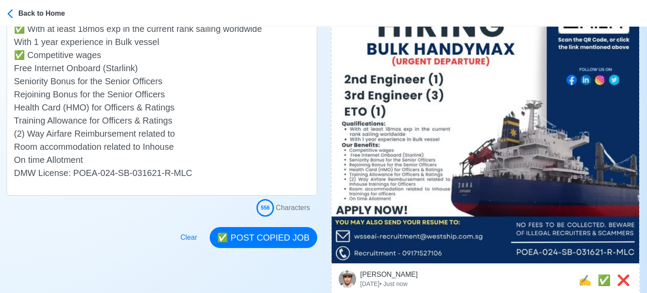
scroll to position [306, 0]
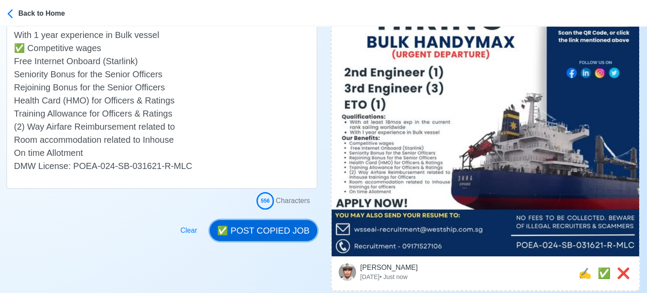
click at [270, 232] on button "✅ POST COPIED JOB" at bounding box center [263, 230] width 107 height 21
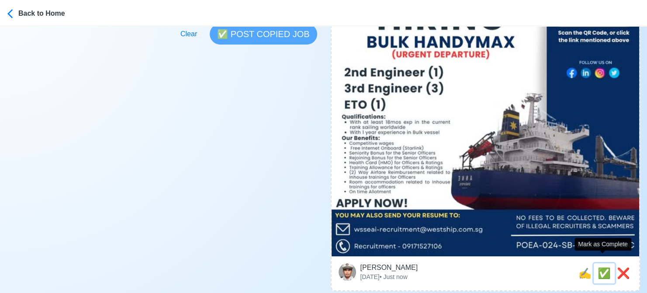
click at [599, 267] on span "✅" at bounding box center [604, 273] width 13 height 12
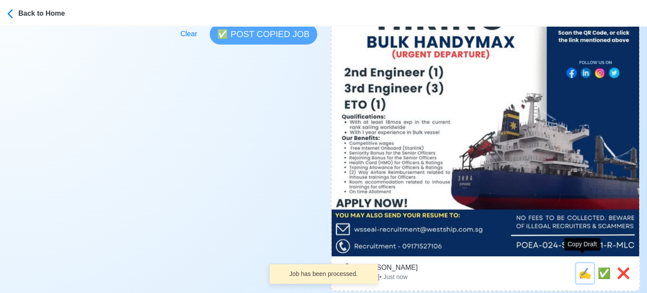
click at [581, 267] on span "✍️" at bounding box center [584, 273] width 13 height 12
type input "ETO (1)"
select select
type input "WESTERN SHIPPING [GEOGRAPHIC_DATA], INC"
type input "BULK HANDYMAX"
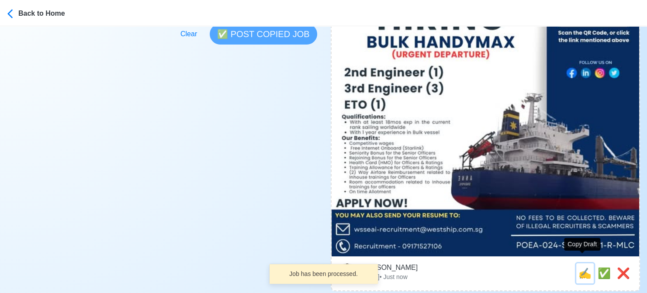
type input "[EMAIL_ADDRESS][DOMAIN_NAME]"
type textarea "Apply now! ❇️ WESTERN SHIPPING SOUTHEAST ASIA, INC is looking for ETO (1). 🚢 BU…"
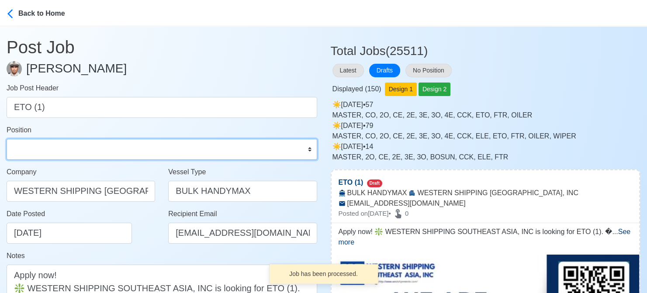
click at [60, 145] on select "Master Chief Officer 2nd Officer 3rd Officer Junior Officer Chief Engineer 2nd …" at bounding box center [162, 149] width 311 height 21
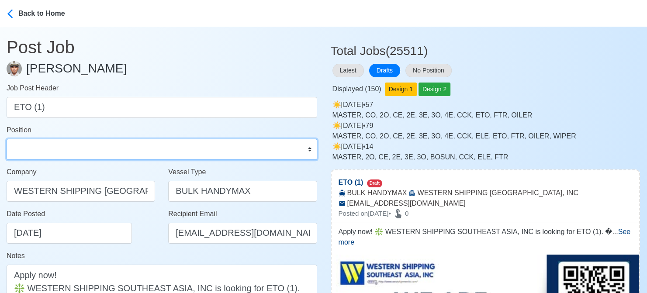
select select "ETO/ETR"
click at [7, 139] on select "Master Chief Officer 2nd Officer 3rd Officer Junior Officer Chief Engineer 2nd …" at bounding box center [162, 149] width 311 height 21
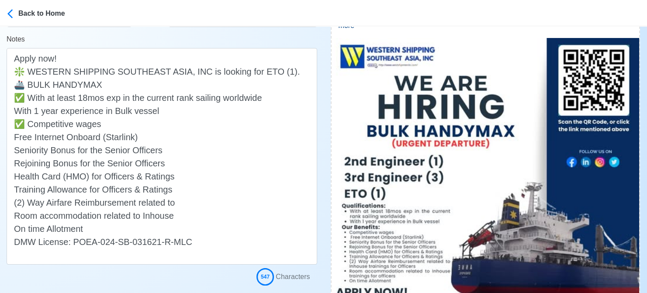
scroll to position [262, 0]
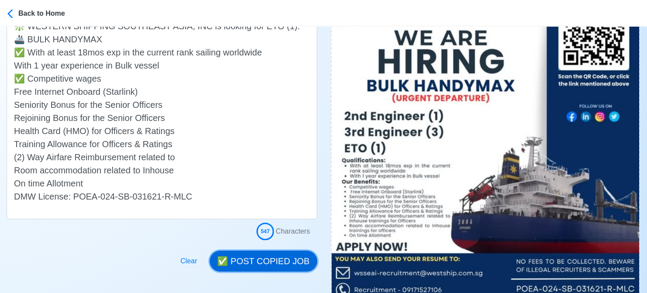
click at [276, 258] on button "✅ POST COPIED JOB" at bounding box center [263, 261] width 107 height 21
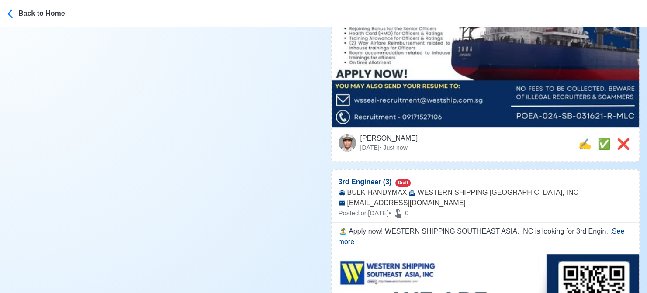
scroll to position [437, 0]
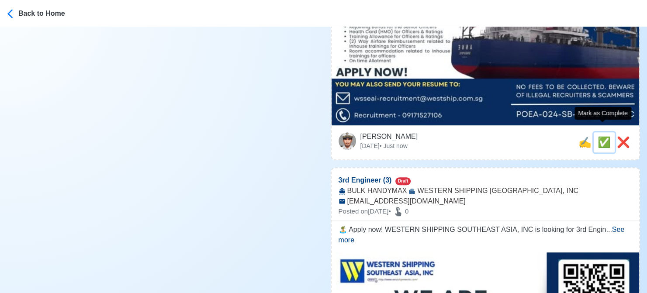
click at [599, 136] on span "✅" at bounding box center [604, 142] width 13 height 12
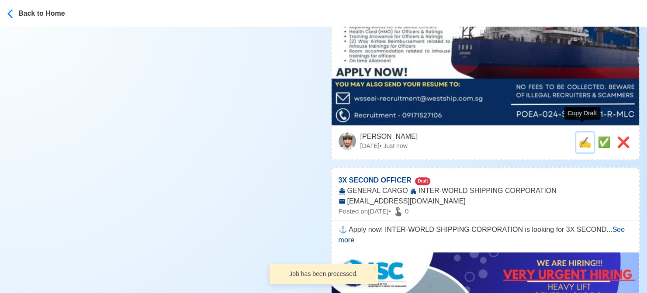
click at [583, 136] on span "✍️" at bounding box center [584, 142] width 13 height 12
type input "3rd Engineer (3)"
select select
type input "WESTERN SHIPPING [GEOGRAPHIC_DATA], INC"
type input "BULK HANDYMAX"
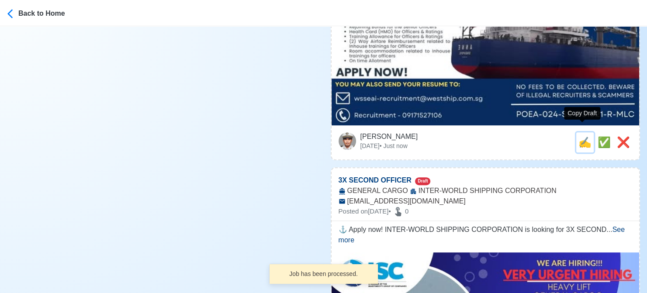
type input "[EMAIL_ADDRESS][DOMAIN_NAME]"
type textarea "🏝️ Apply now! WESTERN SHIPPING SOUTHEAST ASIA, INC is looking for 3rd Engineer …"
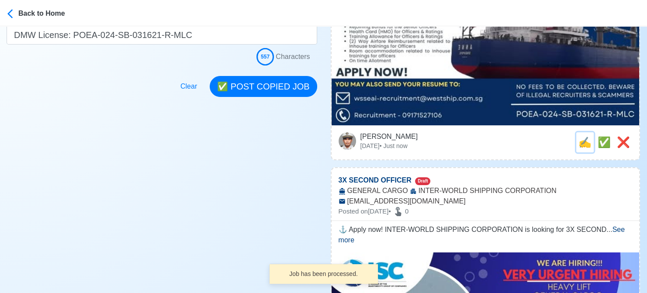
scroll to position [0, 0]
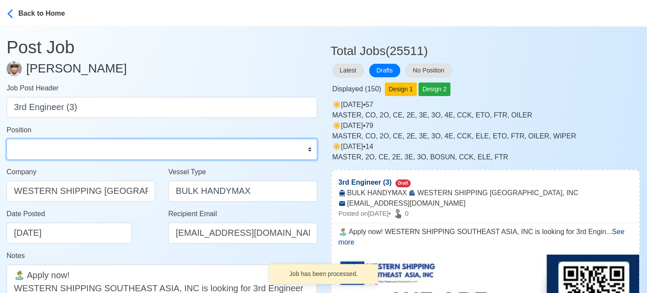
click at [42, 145] on select "Master Chief Officer 2nd Officer 3rd Officer Junior Officer Chief Engineer 2nd …" at bounding box center [162, 149] width 311 height 21
select select "3rd Engineer"
click at [7, 139] on select "Master Chief Officer 2nd Officer 3rd Officer Junior Officer Chief Engineer 2nd …" at bounding box center [162, 149] width 311 height 21
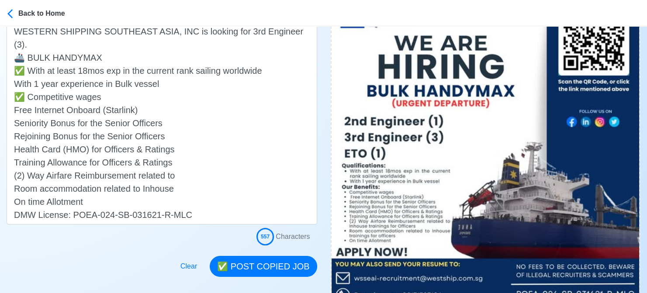
scroll to position [306, 0]
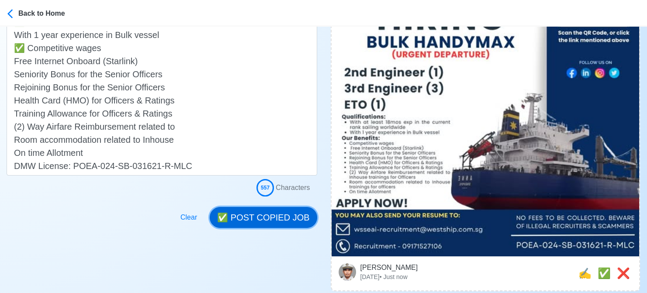
click at [274, 215] on button "✅ POST COPIED JOB" at bounding box center [263, 217] width 107 height 21
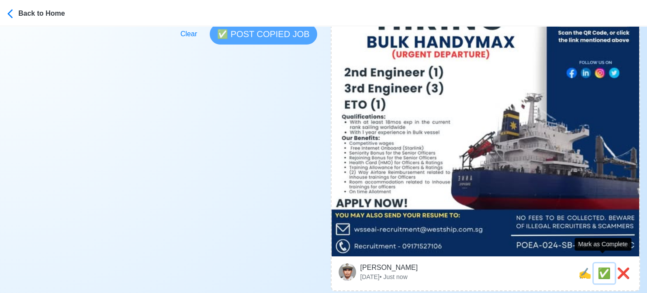
click at [605, 267] on span "✅" at bounding box center [604, 273] width 13 height 12
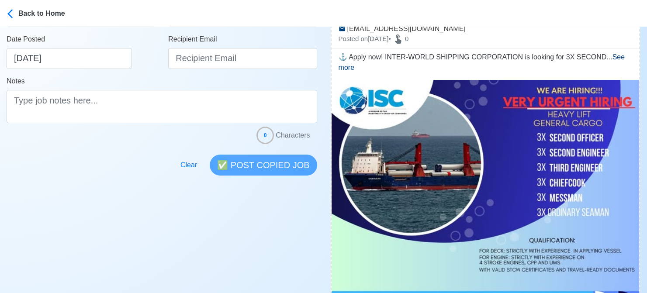
scroll to position [262, 0]
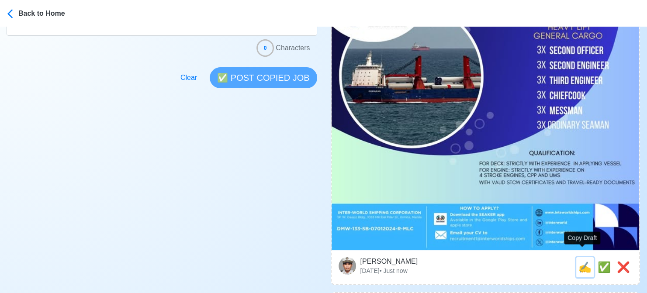
click at [580, 261] on span "✍️" at bounding box center [584, 267] width 13 height 12
type input "3X SECOND OFFICER"
select select
type input "INTER-WORLD SHIPPING CORPORATION"
type input "GENERAL CARGO"
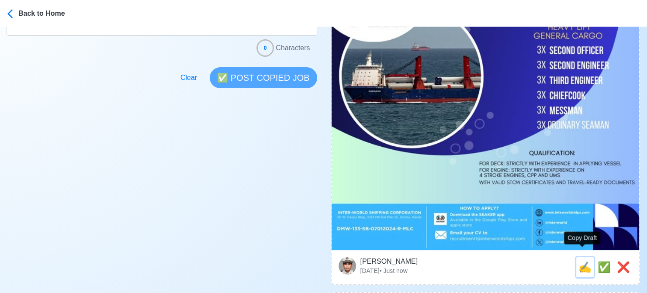
type input "[EMAIL_ADDRESS][DOMAIN_NAME]"
type textarea "⚓ Apply now! INTER-WORLD SHIPPING CORPORATION is looking for 3X SECOND OFFICER.…"
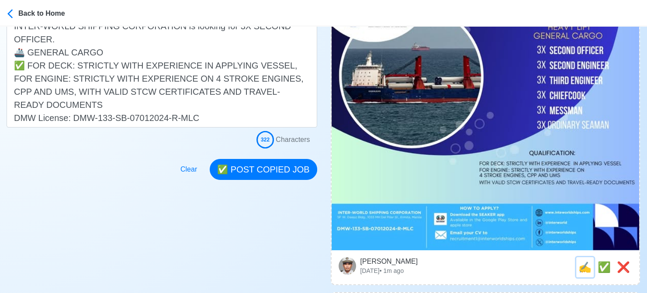
scroll to position [0, 0]
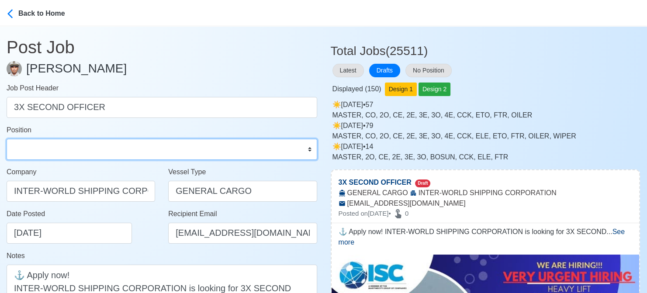
drag, startPoint x: 101, startPoint y: 150, endPoint x: 98, endPoint y: 145, distance: 5.7
click at [101, 150] on select "Master Chief Officer 2nd Officer 3rd Officer Junior Officer Chief Engineer 2nd …" at bounding box center [162, 149] width 311 height 21
select select "2nd Officer"
click at [7, 139] on select "Master Chief Officer 2nd Officer 3rd Officer Junior Officer Chief Engineer 2nd …" at bounding box center [162, 149] width 311 height 21
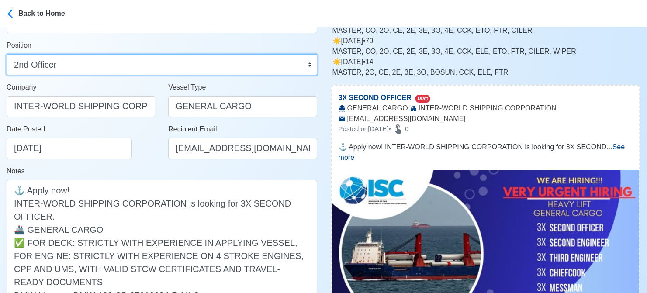
scroll to position [175, 0]
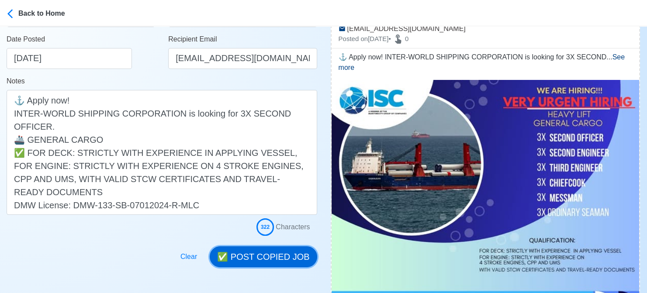
click at [273, 258] on button "✅ POST COPIED JOB" at bounding box center [263, 256] width 107 height 21
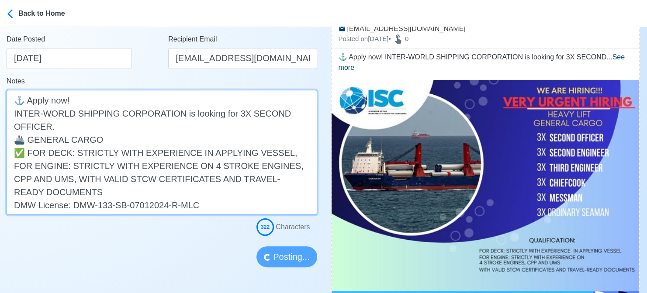
click at [141, 138] on textarea "⚓ Apply now! INTER-WORLD SHIPPING CORPORATION is looking for 3X SECOND OFFICER.…" at bounding box center [162, 152] width 311 height 125
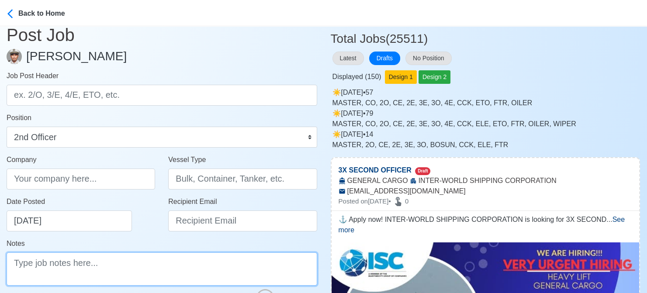
scroll to position [0, 0]
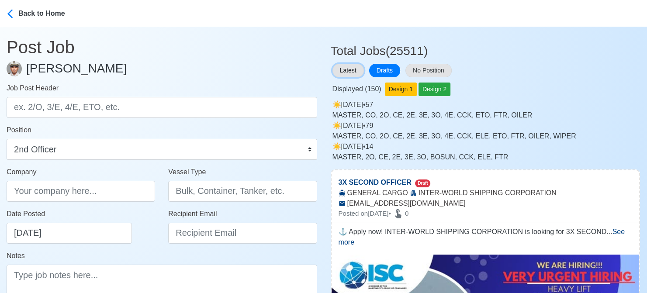
click at [348, 66] on button "Latest" at bounding box center [347, 71] width 31 height 14
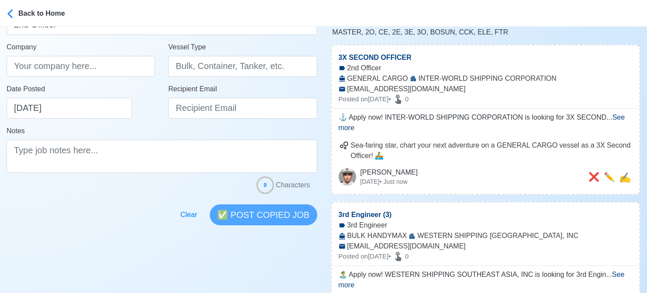
scroll to position [131, 0]
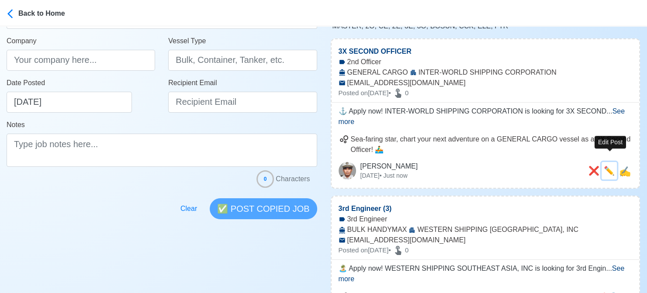
click at [606, 166] on span "✏️" at bounding box center [609, 171] width 11 height 10
type input "3X SECOND OFFICER"
type input "INTER-WORLD SHIPPING CORPORATION"
type input "GENERAL CARGO"
type input "[EMAIL_ADDRESS][DOMAIN_NAME]"
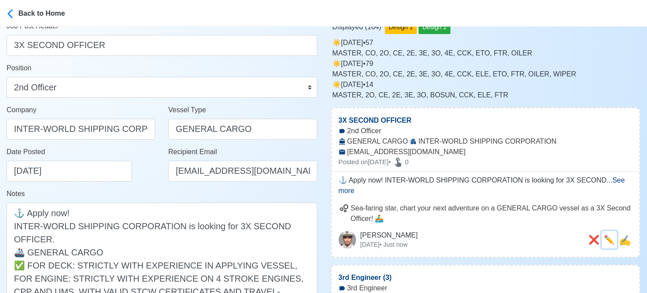
scroll to position [87, 0]
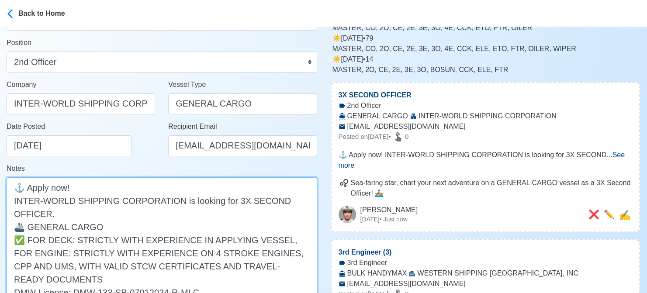
click at [128, 228] on textarea "⚓ Apply now! INTER-WORLD SHIPPING CORPORATION is looking for 3X SECOND OFFICER.…" at bounding box center [162, 239] width 311 height 125
drag, startPoint x: 99, startPoint y: 225, endPoint x: 145, endPoint y: 227, distance: 45.9
click at [145, 227] on textarea "⚓ Apply now! INTER-WORLD SHIPPING CORPORATION is looking for 3X SECOND OFFICER.…" at bounding box center [162, 239] width 311 height 125
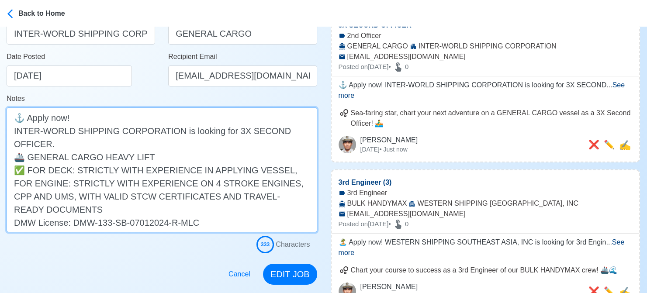
scroll to position [262, 0]
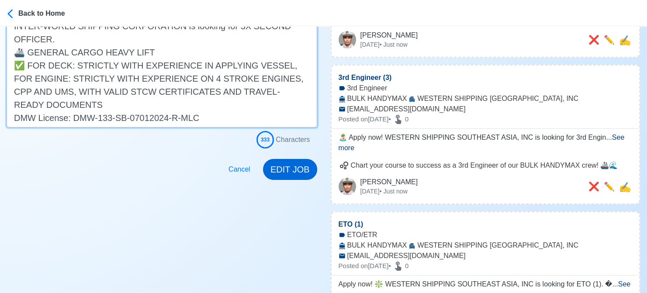
type textarea "⚓ Apply now! INTER-WORLD SHIPPING CORPORATION is looking for 3X SECOND OFFICER.…"
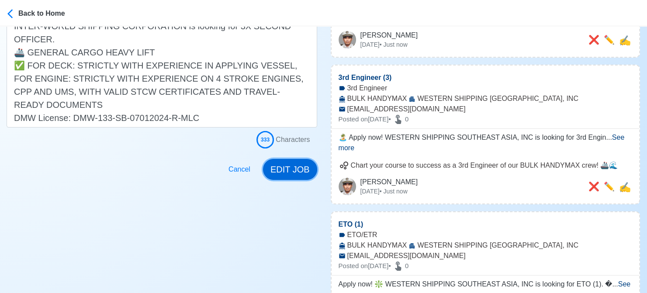
click at [306, 175] on button "EDIT JOB" at bounding box center [290, 169] width 54 height 21
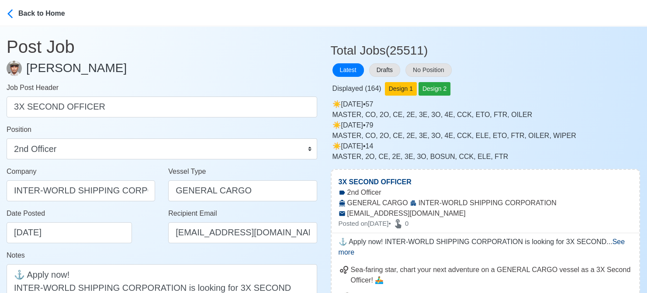
scroll to position [0, 0]
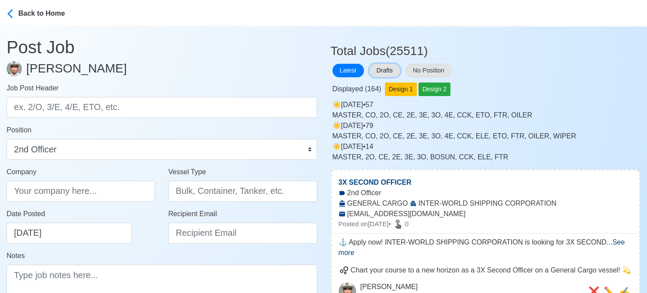
click at [393, 68] on button "Drafts" at bounding box center [384, 71] width 31 height 14
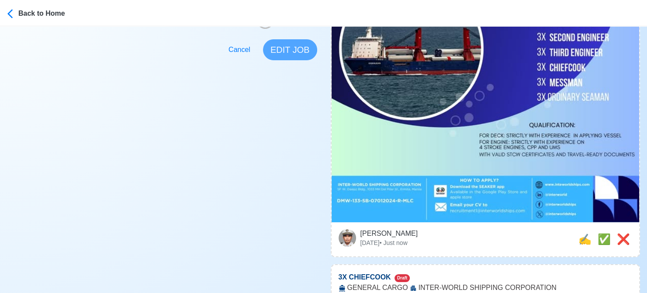
scroll to position [306, 0]
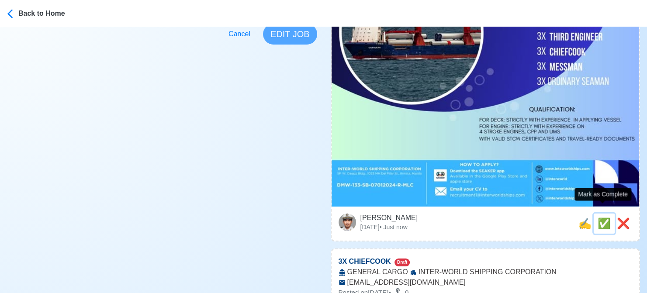
click at [600, 218] on span "✅" at bounding box center [604, 224] width 13 height 12
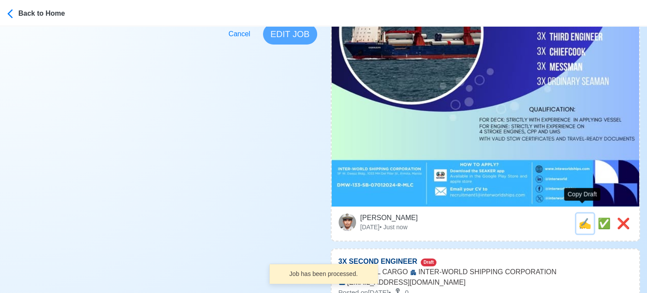
click at [580, 218] on span "✍️" at bounding box center [584, 224] width 13 height 12
type input "3X CHIEFCOOK"
select select
type input "INTER-WORLD SHIPPING CORPORATION"
type input "GENERAL CARGO"
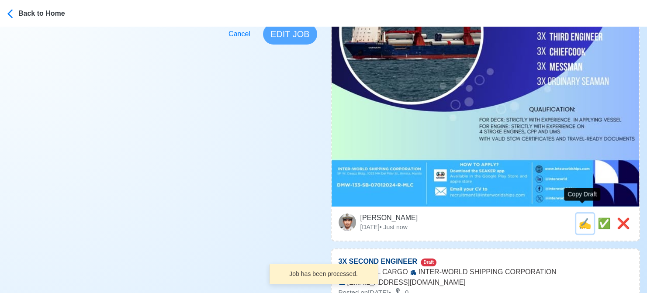
type input "[EMAIL_ADDRESS][DOMAIN_NAME]"
type textarea "Apply now! INTER-WORLD SHIPPING CORPORATION is looking for 3X CHIEFCOOK. 🚢 GENE…"
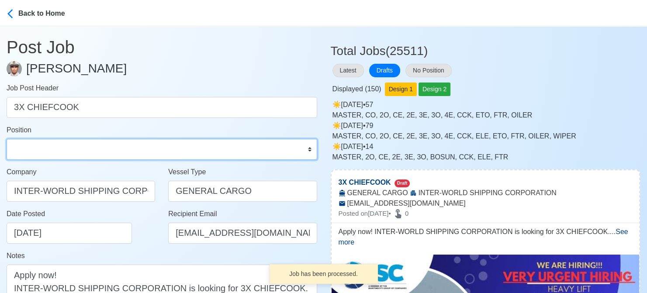
drag, startPoint x: 56, startPoint y: 143, endPoint x: 55, endPoint y: 138, distance: 4.5
click at [56, 143] on select "Master Chief Officer 2nd Officer 3rd Officer Junior Officer Chief Engineer 2nd …" at bounding box center [162, 149] width 311 height 21
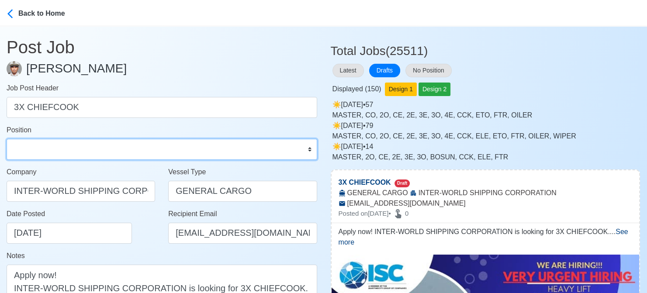
select select "Chief [PERSON_NAME]"
click at [7, 139] on select "Master Chief Officer 2nd Officer 3rd Officer Junior Officer Chief Engineer 2nd …" at bounding box center [162, 149] width 311 height 21
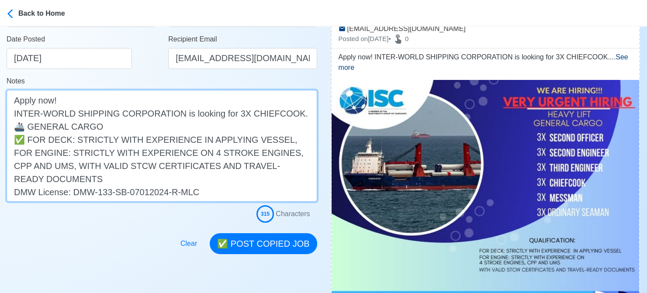
click at [119, 124] on textarea "Apply now! INTER-WORLD SHIPPING CORPORATION is looking for 3X CHIEFCOOK. 🚢 GENE…" at bounding box center [162, 146] width 311 height 112
paste textarea "HEAVY LIFT"
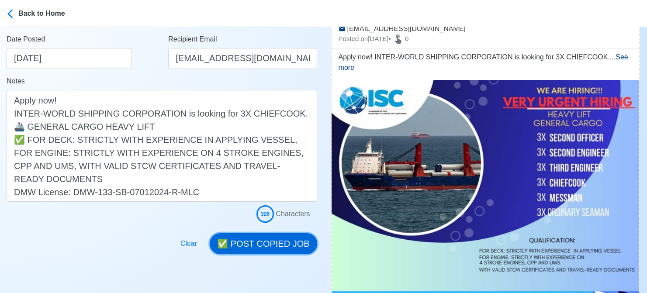
click at [270, 246] on button "✅ POST COPIED JOB" at bounding box center [263, 243] width 107 height 21
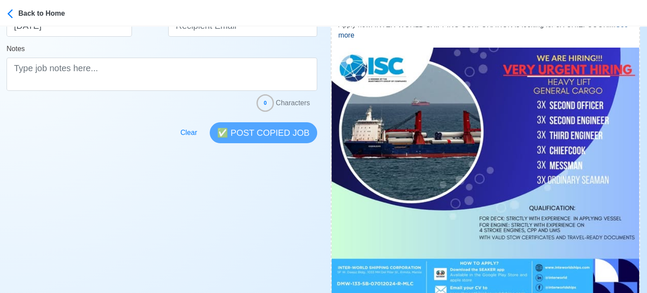
scroll to position [262, 0]
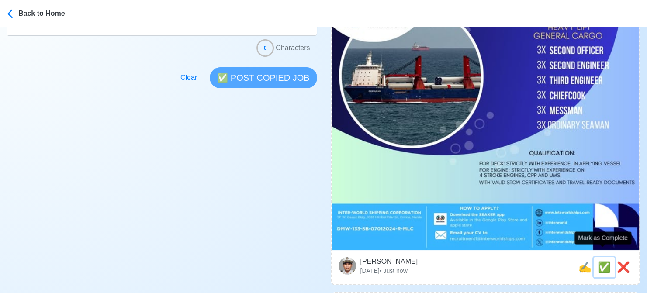
click at [601, 261] on span "✅" at bounding box center [604, 267] width 13 height 12
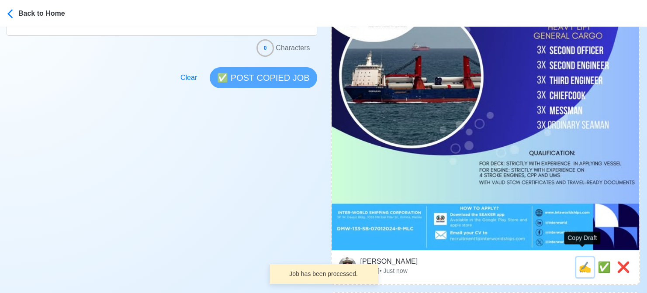
click at [578, 261] on span "✍️" at bounding box center [584, 267] width 13 height 12
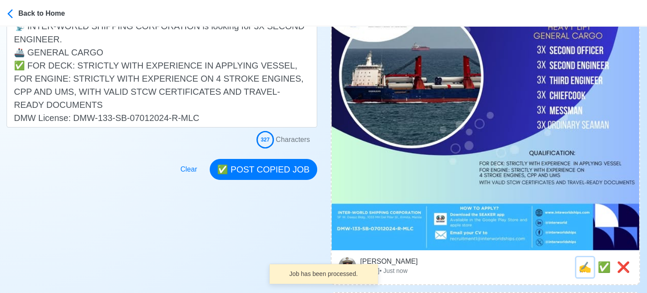
scroll to position [0, 0]
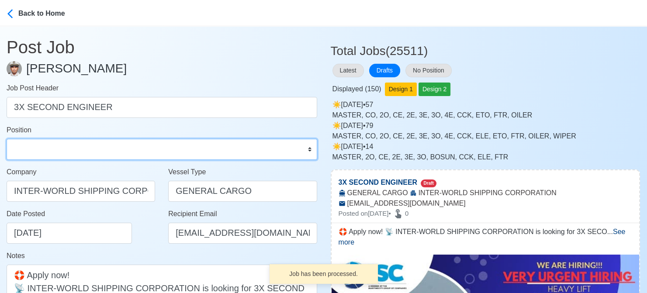
click at [82, 152] on select "Master Chief Officer 2nd Officer 3rd Officer Junior Officer Chief Engineer 2nd …" at bounding box center [162, 149] width 311 height 21
click at [7, 139] on select "Master Chief Officer 2nd Officer 3rd Officer Junior Officer Chief Engineer 2nd …" at bounding box center [162, 149] width 311 height 21
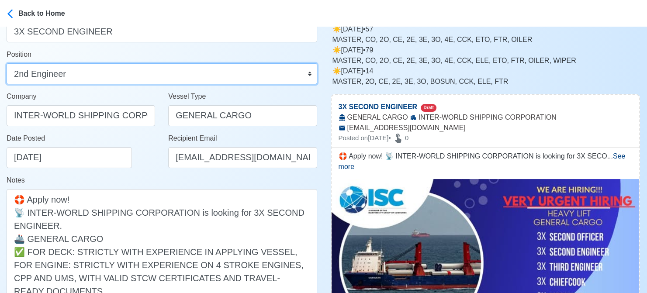
scroll to position [131, 0]
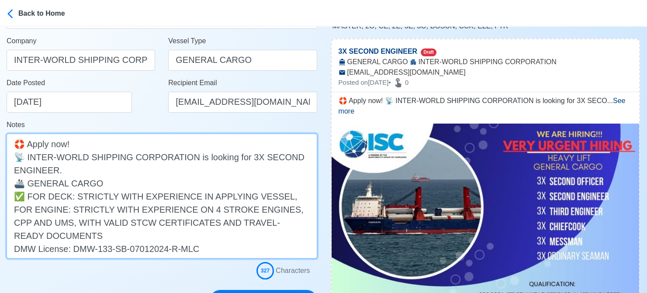
click at [148, 181] on textarea "🛟 Apply now! 📡 INTER-WORLD SHIPPING CORPORATION is looking for 3X SECOND ENGINE…" at bounding box center [162, 196] width 311 height 125
paste textarea "HEAVY LIFT"
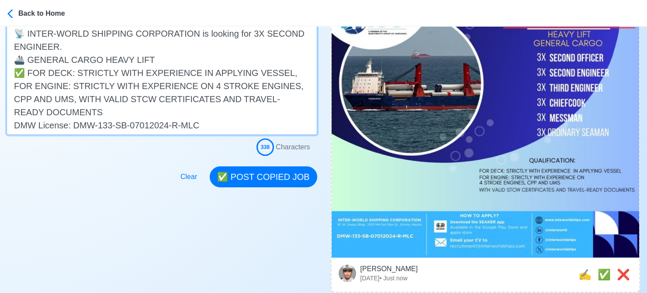
scroll to position [262, 0]
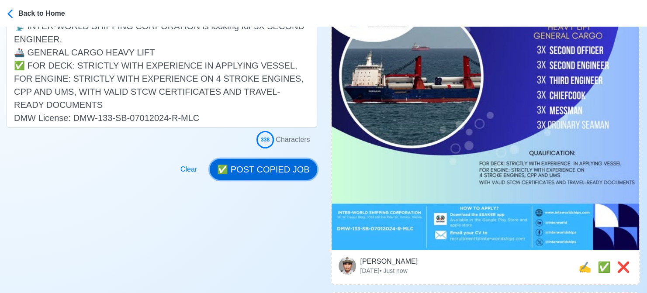
click at [270, 172] on button "✅ POST COPIED JOB" at bounding box center [263, 169] width 107 height 21
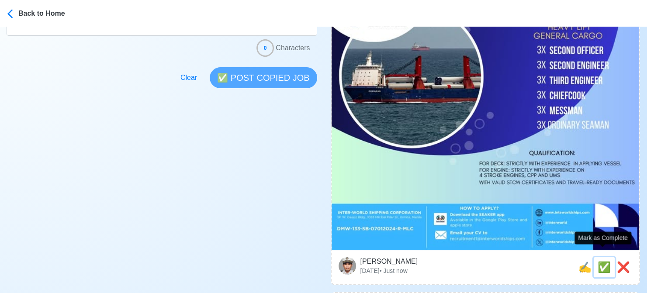
click at [605, 261] on span "✅" at bounding box center [604, 267] width 13 height 12
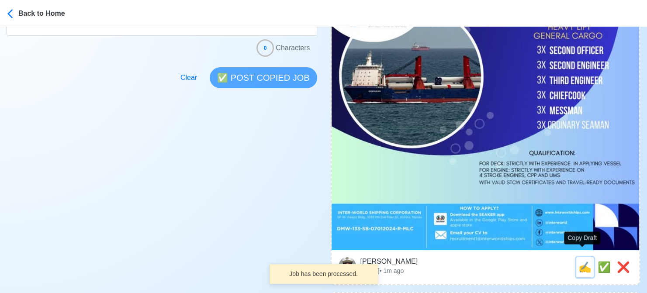
click at [584, 261] on span "✍️" at bounding box center [584, 267] width 13 height 12
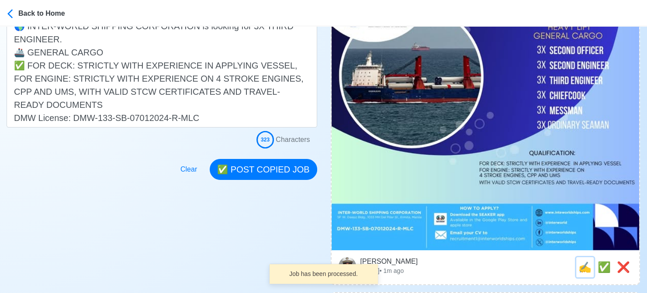
scroll to position [0, 0]
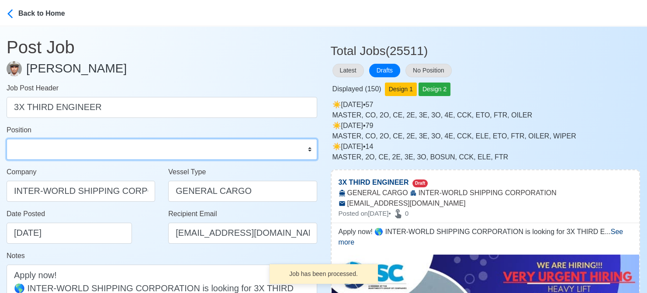
click at [121, 150] on select "Master Chief Officer 2nd Officer 3rd Officer Junior Officer Chief Engineer 2nd …" at bounding box center [162, 149] width 311 height 21
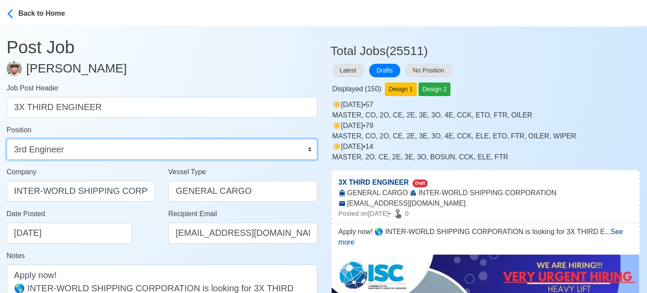
click at [7, 139] on select "Master Chief Officer 2nd Officer 3rd Officer Junior Officer Chief Engineer 2nd …" at bounding box center [162, 149] width 311 height 21
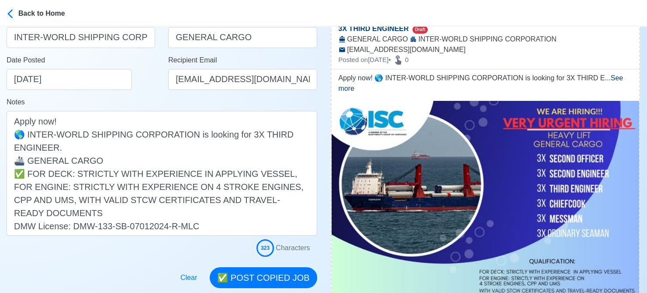
scroll to position [175, 0]
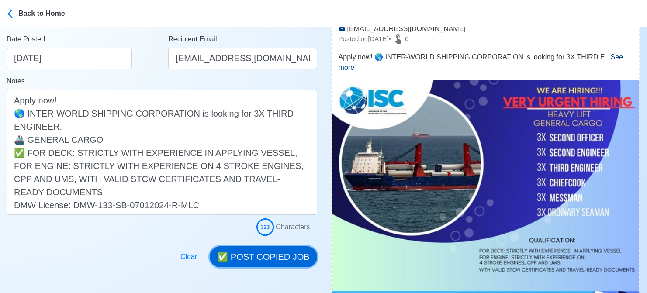
click at [276, 259] on button "✅ POST COPIED JOB" at bounding box center [263, 256] width 107 height 21
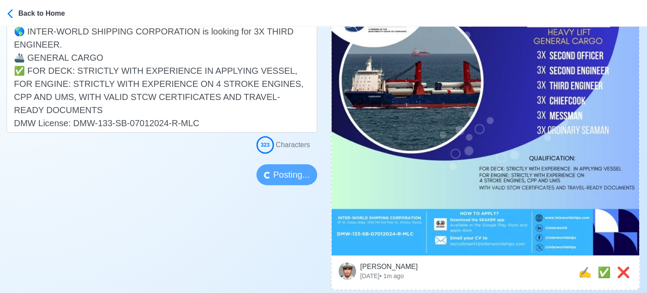
scroll to position [262, 0]
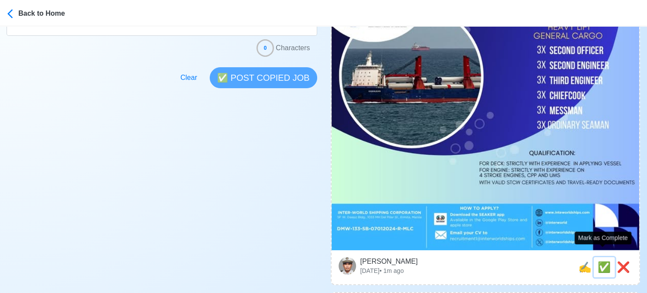
click at [599, 261] on span "✅" at bounding box center [604, 267] width 13 height 12
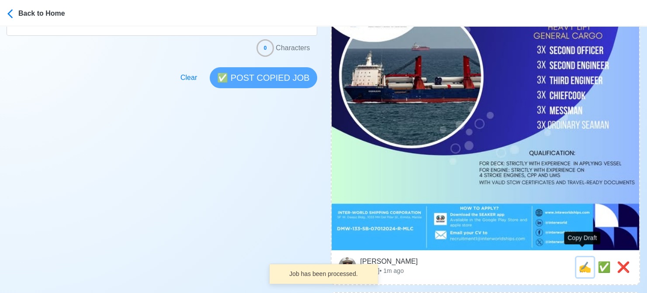
click at [580, 261] on span "✍️" at bounding box center [584, 267] width 13 height 12
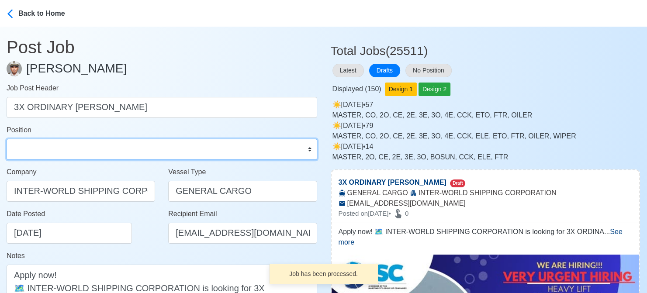
click at [107, 153] on select "Master Chief Officer 2nd Officer 3rd Officer Junior Officer Chief Engineer 2nd …" at bounding box center [162, 149] width 311 height 21
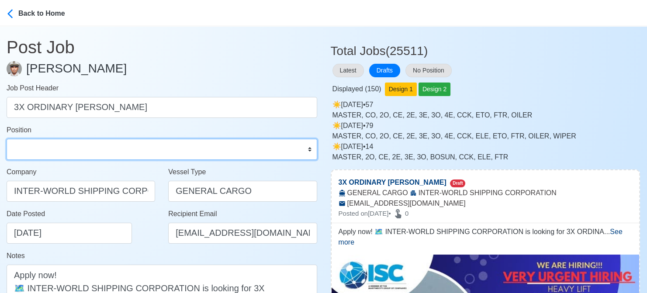
click at [7, 139] on select "Master Chief Officer 2nd Officer 3rd Officer Junior Officer Chief Engineer 2nd …" at bounding box center [162, 149] width 311 height 21
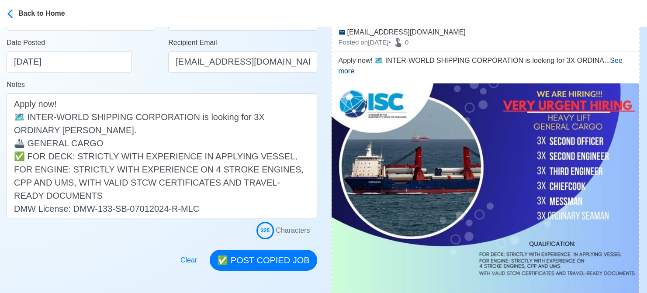
scroll to position [218, 0]
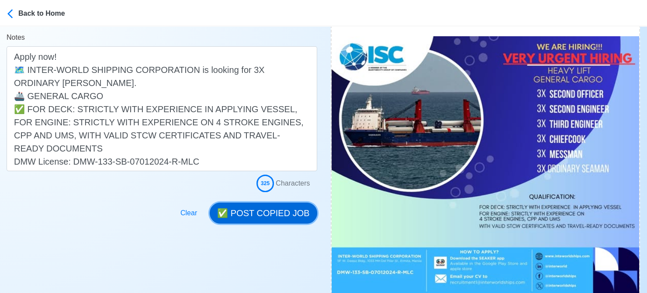
click at [275, 219] on button "✅ POST COPIED JOB" at bounding box center [263, 213] width 107 height 21
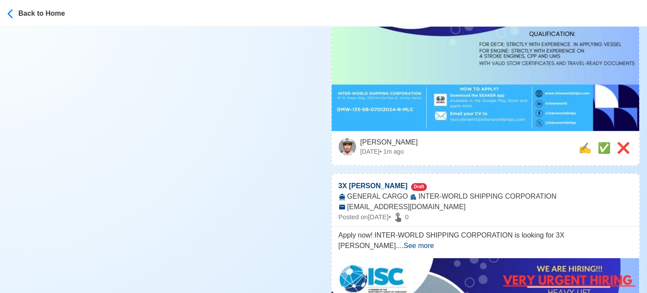
scroll to position [393, 0]
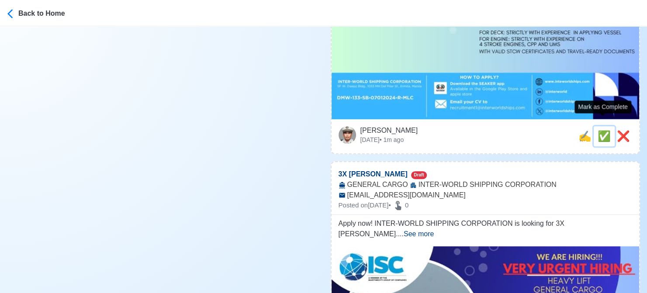
click at [598, 130] on span "✅" at bounding box center [604, 136] width 13 height 12
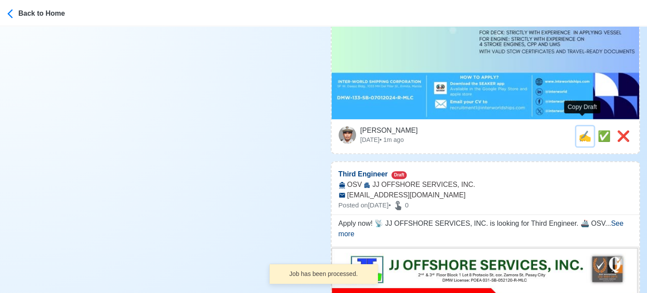
drag, startPoint x: 580, startPoint y: 129, endPoint x: 413, endPoint y: 141, distance: 167.7
click at [580, 130] on span "✍️" at bounding box center [584, 136] width 13 height 12
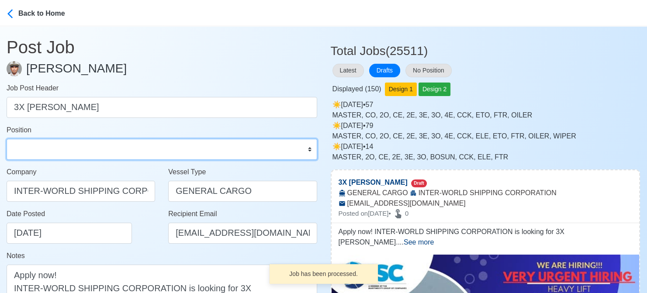
click at [46, 150] on select "Master Chief Officer 2nd Officer 3rd Officer Junior Officer Chief Engineer 2nd …" at bounding box center [162, 149] width 311 height 21
click at [7, 139] on select "Master Chief Officer 2nd Officer 3rd Officer Junior Officer Chief Engineer 2nd …" at bounding box center [162, 149] width 311 height 21
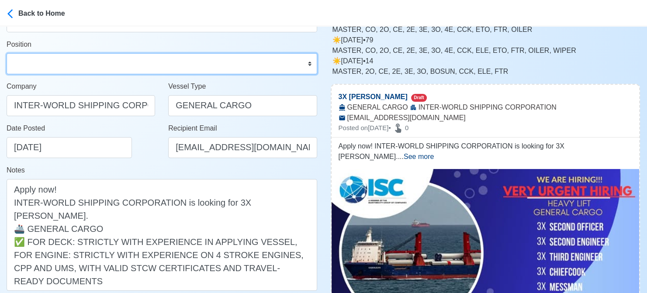
scroll to position [175, 0]
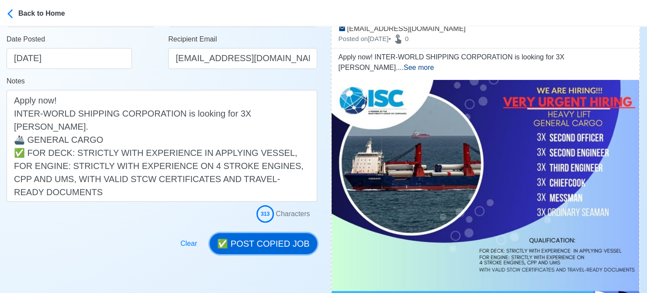
click at [267, 239] on button "✅ POST COPIED JOB" at bounding box center [263, 243] width 107 height 21
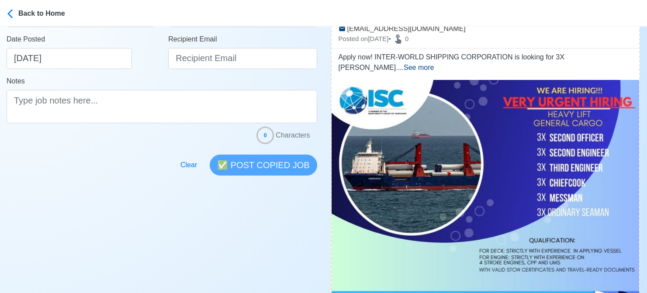
scroll to position [262, 0]
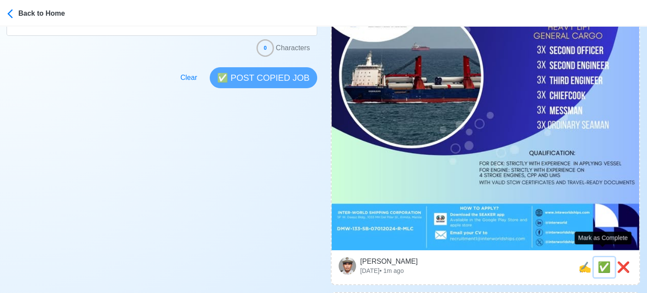
click at [601, 261] on span "✅" at bounding box center [604, 267] width 13 height 12
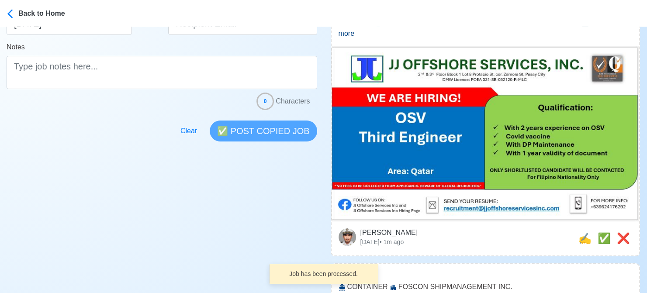
scroll to position [218, 0]
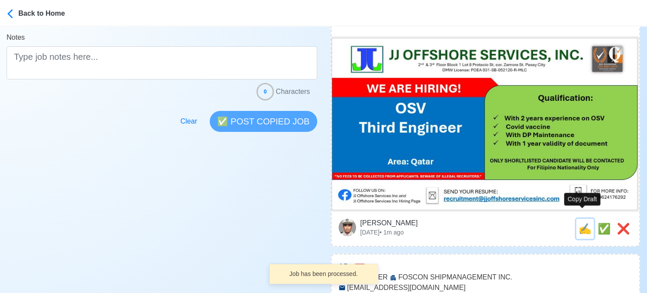
click at [578, 223] on span "✍️" at bounding box center [584, 229] width 13 height 12
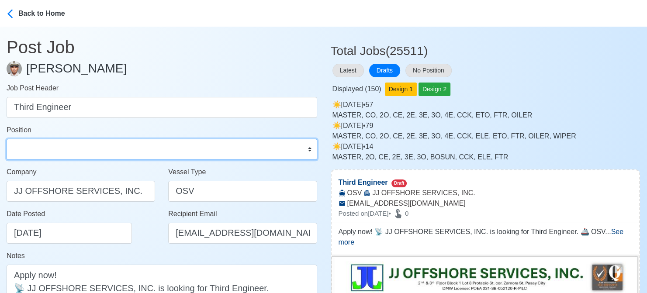
click at [49, 155] on select "Master Chief Officer 2nd Officer 3rd Officer Junior Officer Chief Engineer 2nd …" at bounding box center [162, 149] width 311 height 21
click at [7, 139] on select "Master Chief Officer 2nd Officer 3rd Officer Junior Officer Chief Engineer 2nd …" at bounding box center [162, 149] width 311 height 21
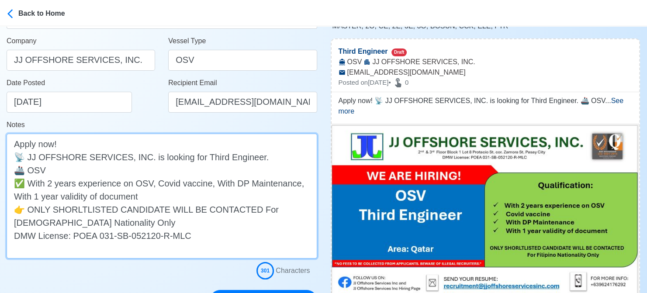
click at [124, 167] on textarea "Apply now! 📡 JJ OFFSHORE SERVICES, INC. is looking for Third Engineer. 🚢 OSV ✅ …" at bounding box center [162, 196] width 311 height 125
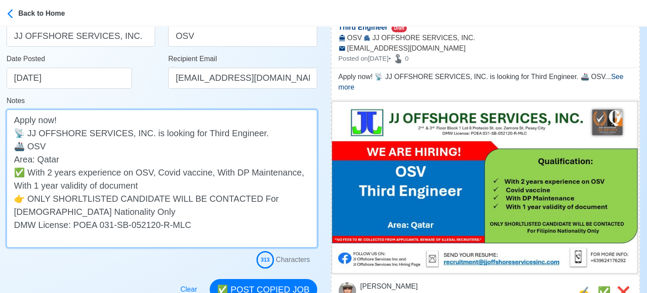
scroll to position [218, 0]
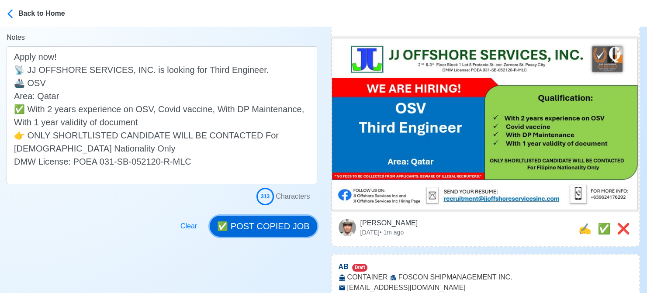
click at [266, 222] on button "✅ POST COPIED JOB" at bounding box center [263, 226] width 107 height 21
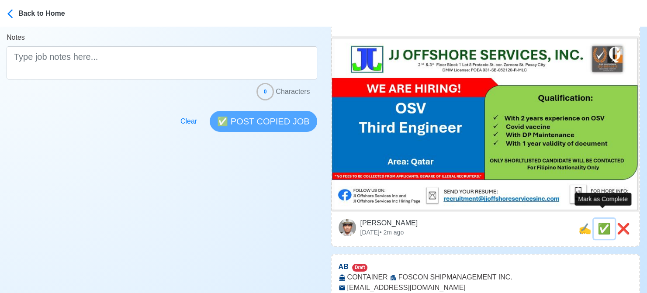
click at [603, 223] on span "✅" at bounding box center [604, 229] width 13 height 12
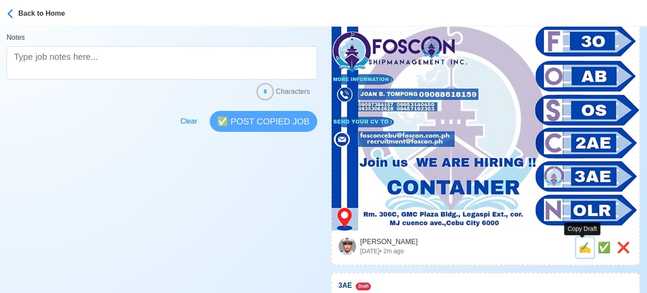
click at [587, 248] on span "✍️" at bounding box center [584, 248] width 13 height 12
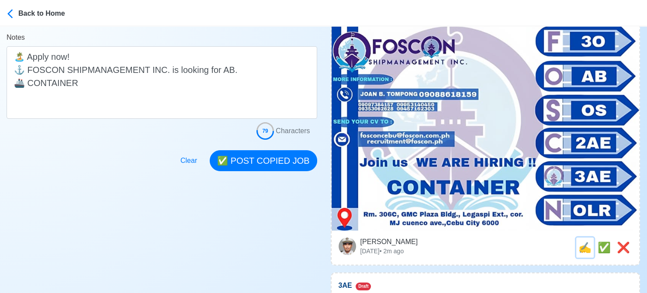
scroll to position [0, 0]
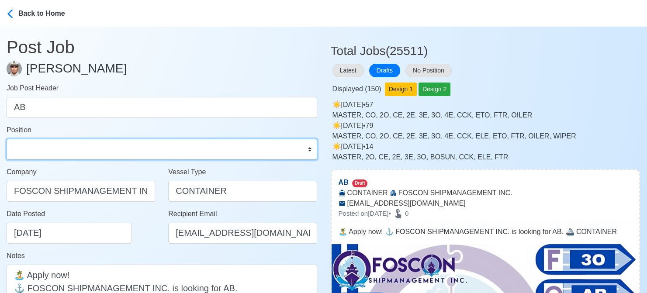
click at [124, 146] on select "Master Chief Officer 2nd Officer 3rd Officer Junior Officer Chief Engineer 2nd …" at bounding box center [162, 149] width 311 height 21
click at [7, 139] on select "Master Chief Officer 2nd Officer 3rd Officer Junior Officer Chief Engineer 2nd …" at bounding box center [162, 149] width 311 height 21
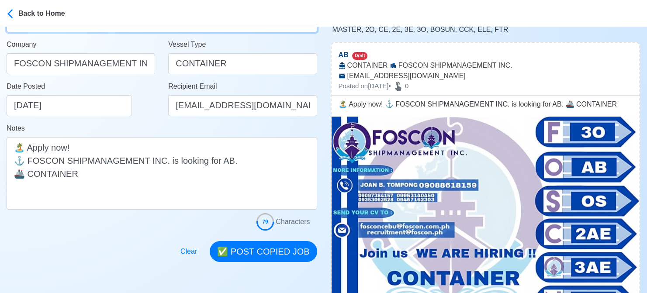
scroll to position [175, 0]
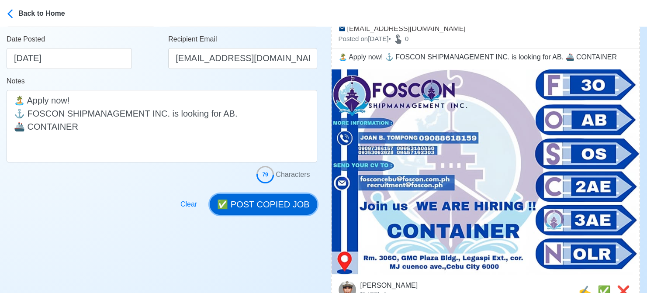
click at [276, 206] on button "✅ POST COPIED JOB" at bounding box center [263, 204] width 107 height 21
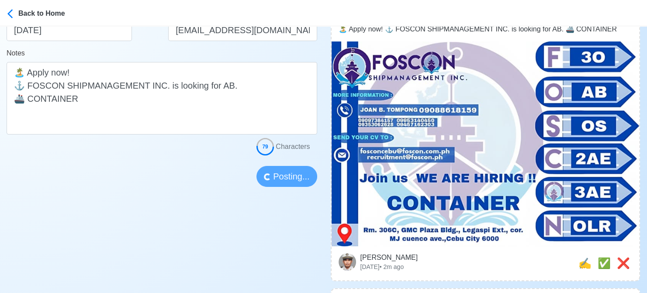
scroll to position [218, 0]
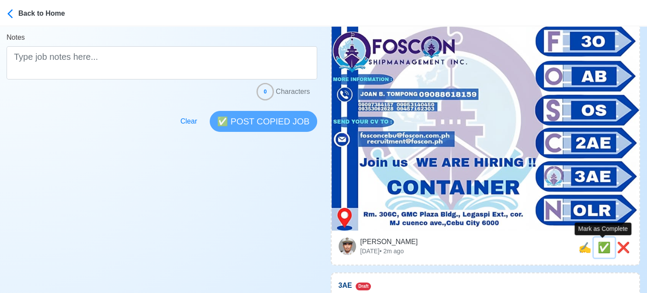
click at [606, 246] on span "✅" at bounding box center [604, 248] width 13 height 12
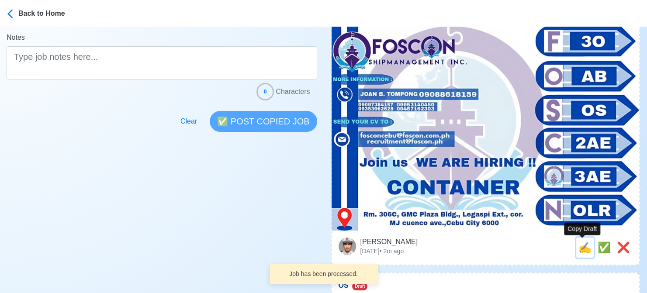
click at [584, 248] on span "✍️" at bounding box center [584, 248] width 13 height 12
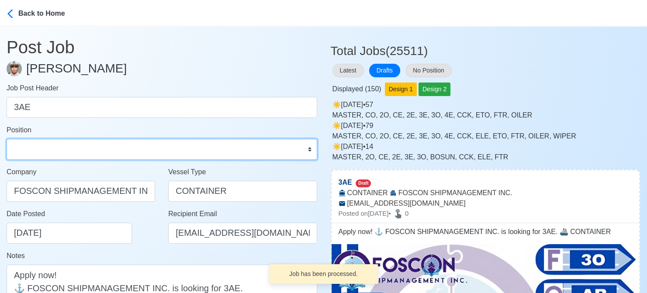
drag, startPoint x: 107, startPoint y: 141, endPoint x: 99, endPoint y: 148, distance: 9.9
click at [100, 147] on select "Master Chief Officer 2nd Officer 3rd Officer Junior Officer Chief Engineer 2nd …" at bounding box center [162, 149] width 311 height 21
click at [7, 139] on select "Master Chief Officer 2nd Officer 3rd Officer Junior Officer Chief Engineer 2nd …" at bounding box center [162, 149] width 311 height 21
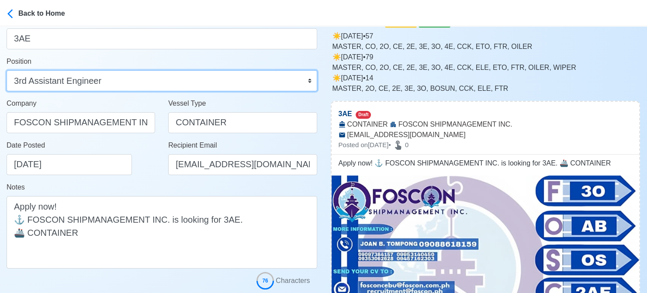
scroll to position [175, 0]
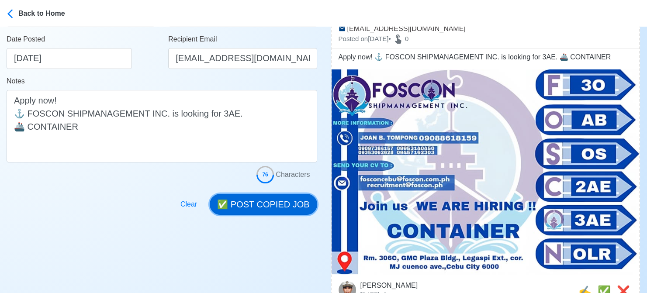
click at [258, 206] on button "✅ POST COPIED JOB" at bounding box center [263, 204] width 107 height 21
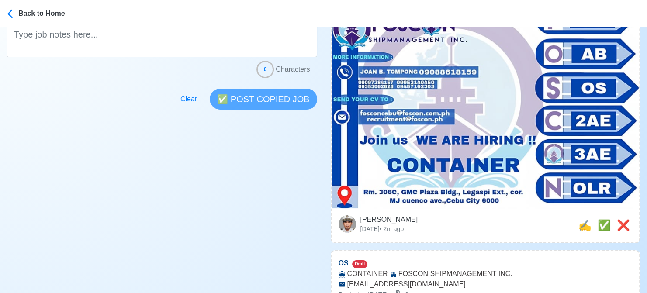
scroll to position [306, 0]
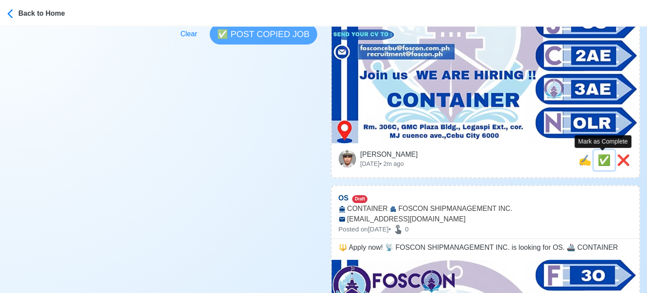
click at [599, 161] on span "✅" at bounding box center [604, 160] width 13 height 12
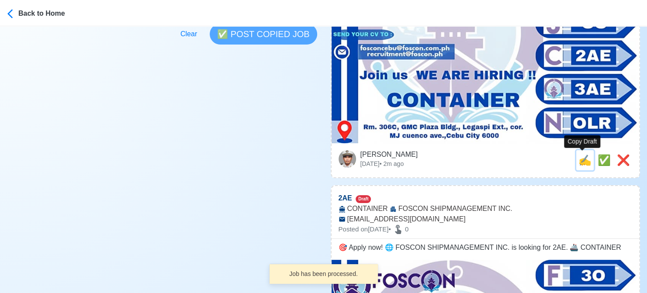
drag, startPoint x: 585, startPoint y: 162, endPoint x: 541, endPoint y: 159, distance: 44.3
click at [584, 162] on span "✍️" at bounding box center [584, 160] width 13 height 12
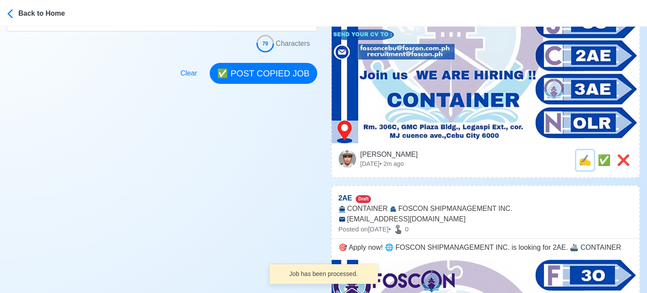
scroll to position [0, 0]
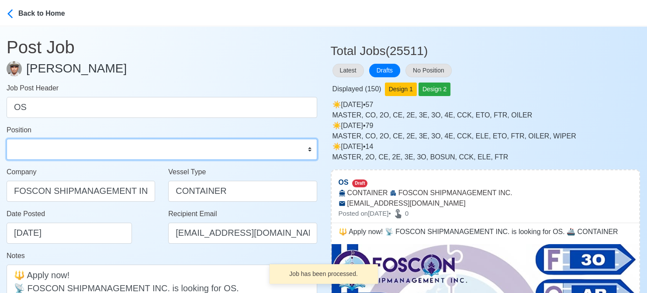
click at [64, 148] on select "Master Chief Officer 2nd Officer 3rd Officer Junior Officer Chief Engineer 2nd …" at bounding box center [162, 149] width 311 height 21
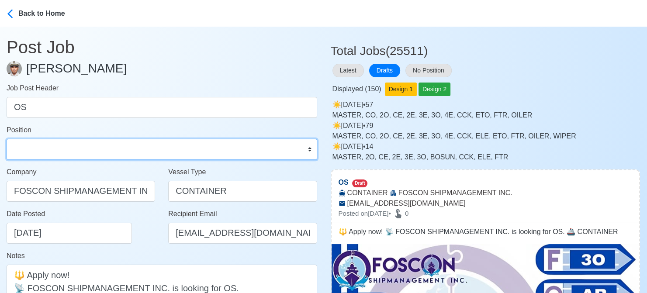
click at [7, 139] on select "Master Chief Officer 2nd Officer 3rd Officer Junior Officer Chief Engineer 2nd …" at bounding box center [162, 149] width 311 height 21
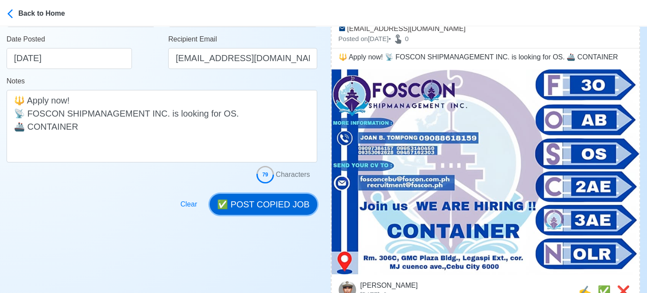
click at [268, 205] on button "✅ POST COPIED JOB" at bounding box center [263, 204] width 107 height 21
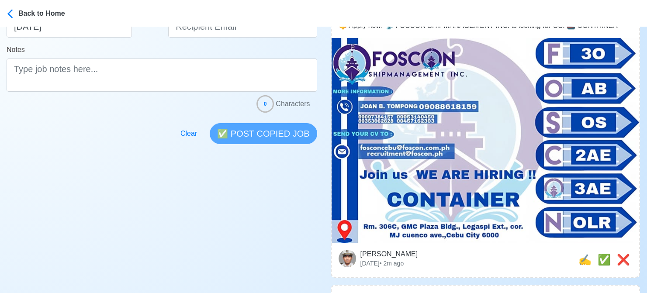
scroll to position [349, 0]
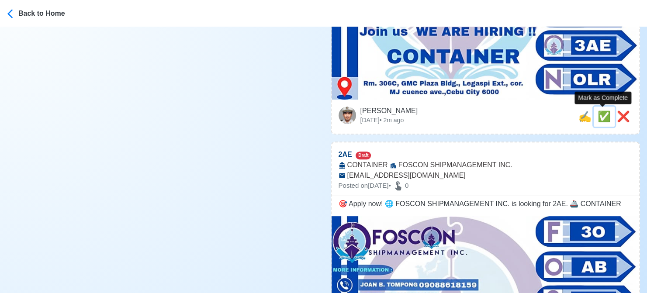
click at [601, 118] on span "✅" at bounding box center [604, 117] width 13 height 12
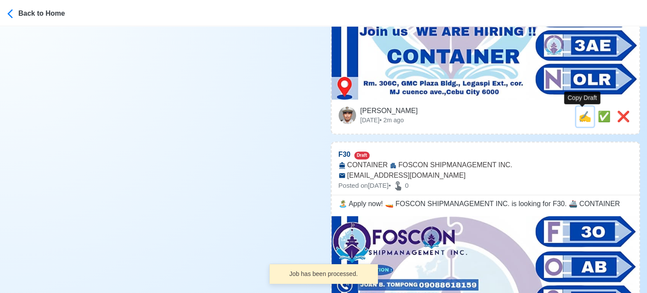
click at [580, 118] on span "✍️" at bounding box center [584, 117] width 13 height 12
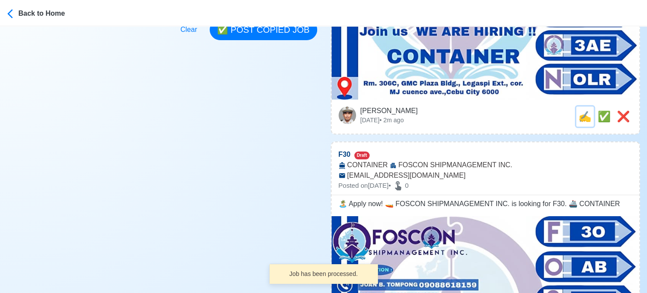
scroll to position [0, 0]
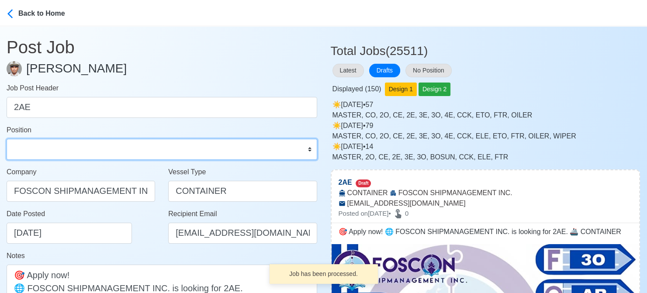
click at [85, 153] on select "Master Chief Officer 2nd Officer 3rd Officer Junior Officer Chief Engineer 2nd …" at bounding box center [162, 149] width 311 height 21
click at [7, 139] on select "Master Chief Officer 2nd Officer 3rd Officer Junior Officer Chief Engineer 2nd …" at bounding box center [162, 149] width 311 height 21
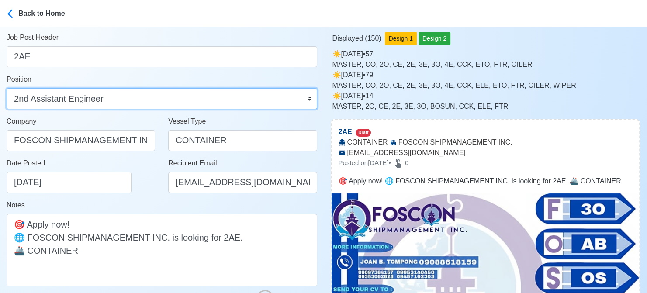
scroll to position [131, 0]
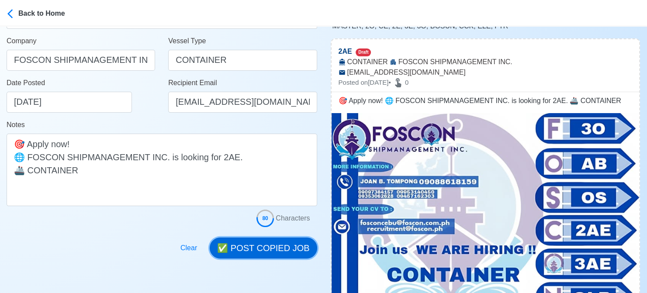
click at [275, 250] on button "✅ POST COPIED JOB" at bounding box center [263, 248] width 107 height 21
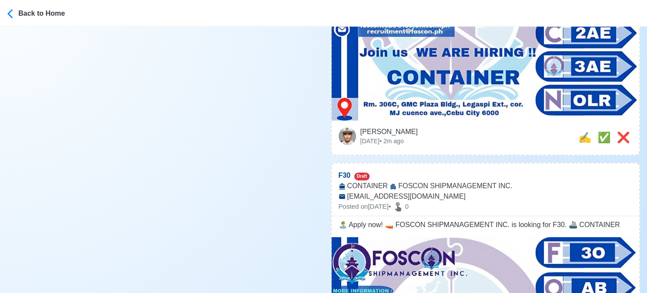
scroll to position [349, 0]
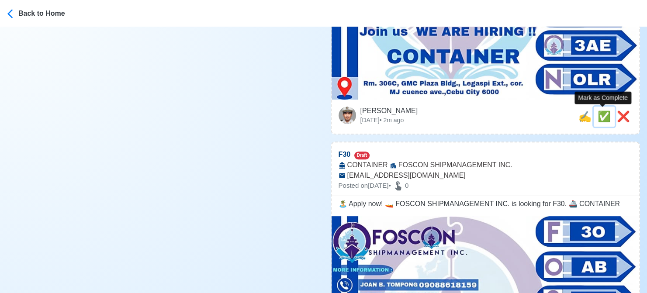
click at [602, 118] on span "✅" at bounding box center [604, 117] width 13 height 12
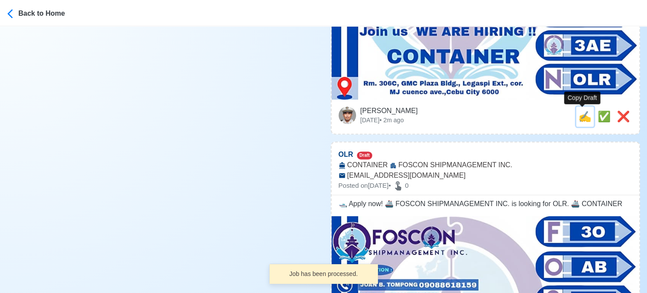
click at [582, 118] on span "✍️" at bounding box center [584, 117] width 13 height 12
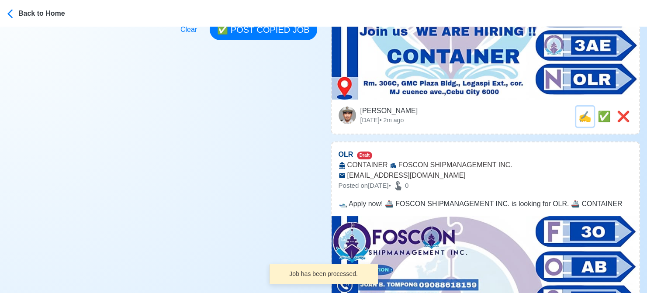
scroll to position [0, 0]
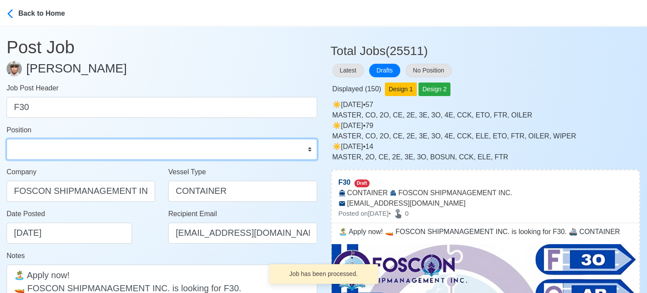
click at [45, 151] on select "Master Chief Officer 2nd Officer 3rd Officer Junior Officer Chief Engineer 2nd …" at bounding box center [162, 149] width 311 height 21
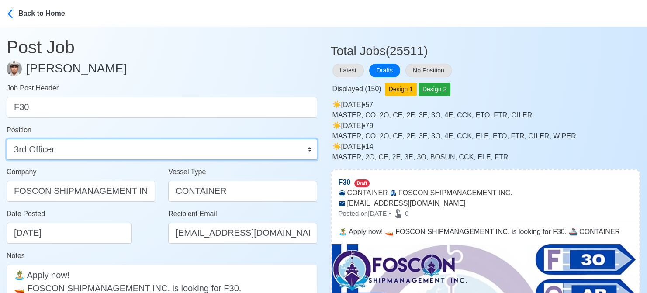
click at [7, 139] on select "Master Chief Officer 2nd Officer 3rd Officer Junior Officer Chief Engineer 2nd …" at bounding box center [162, 149] width 311 height 21
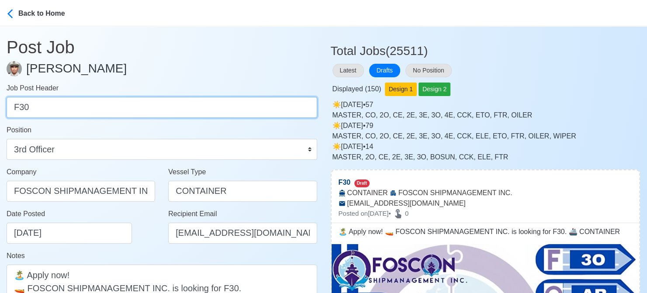
drag, startPoint x: 17, startPoint y: 107, endPoint x: 2, endPoint y: 108, distance: 15.7
click at [2, 108] on main "Post Job Jeyner Gil Job Post Header F30 Position Master Chief Officer 2nd Offic…" at bounding box center [162, 207] width 324 height 363
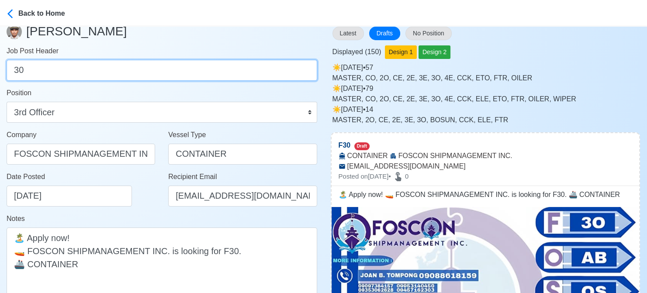
scroll to position [87, 0]
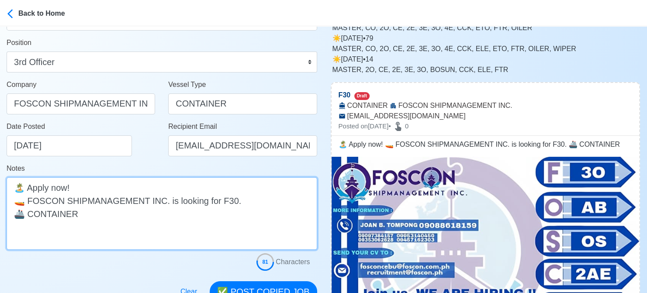
click at [221, 200] on textarea "🏝️ Apply now! 🚤 FOSCON SHIPMANAGEMENT INC. is looking for F30. 🚢 CONTAINER" at bounding box center [162, 213] width 311 height 73
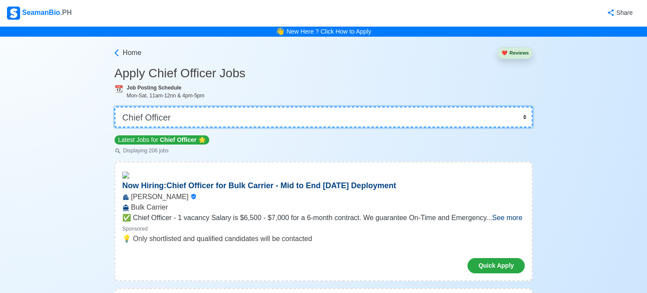
click at [200, 118] on select "👉 Select Rank or Position Master Chief Officer 2nd Officer 3rd Officer Junior O…" at bounding box center [323, 117] width 418 height 21
click at [115, 107] on select "👉 Select Rank or Position Master Chief Officer 2nd Officer 3rd Officer Junior O…" at bounding box center [323, 117] width 418 height 21
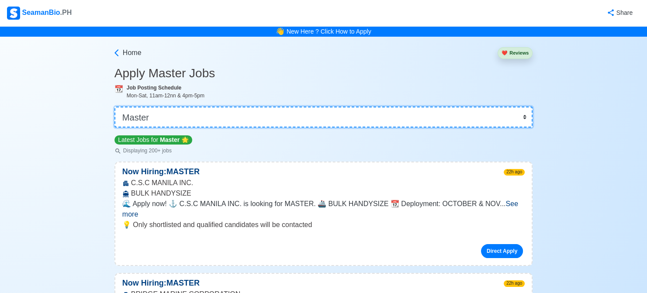
click at [213, 115] on select "👉 Select Rank or Position Master Chief Officer 2nd Officer 3rd Officer Junior O…" at bounding box center [323, 117] width 418 height 21
click at [115, 107] on select "👉 Select Rank or Position Master Chief Officer 2nd Officer 3rd Officer Junior O…" at bounding box center [323, 117] width 418 height 21
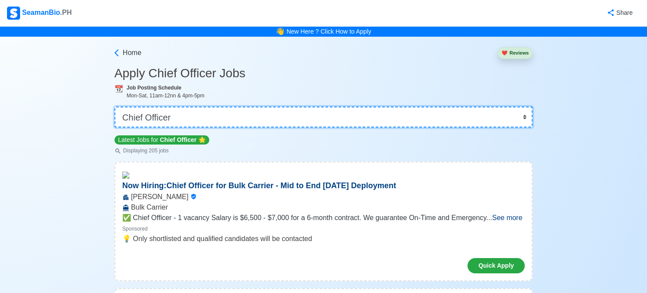
click at [226, 120] on select "👉 Select Rank or Position Master Chief Officer 2nd Officer 3rd Officer Junior O…" at bounding box center [323, 117] width 418 height 21
select select "2nd Officer"
click at [115, 107] on select "👉 Select Rank or Position Master Chief Officer 2nd Officer 3rd Officer Junior O…" at bounding box center [323, 117] width 418 height 21
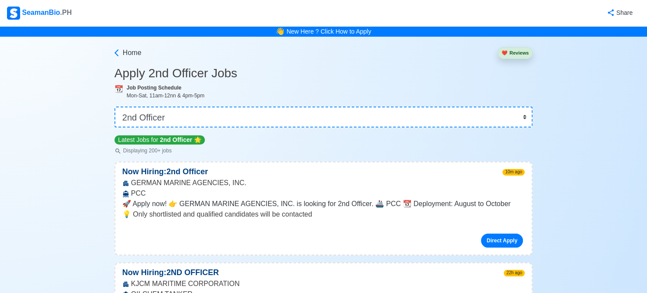
scroll to position [1843, 0]
